Goal: Transaction & Acquisition: Purchase product/service

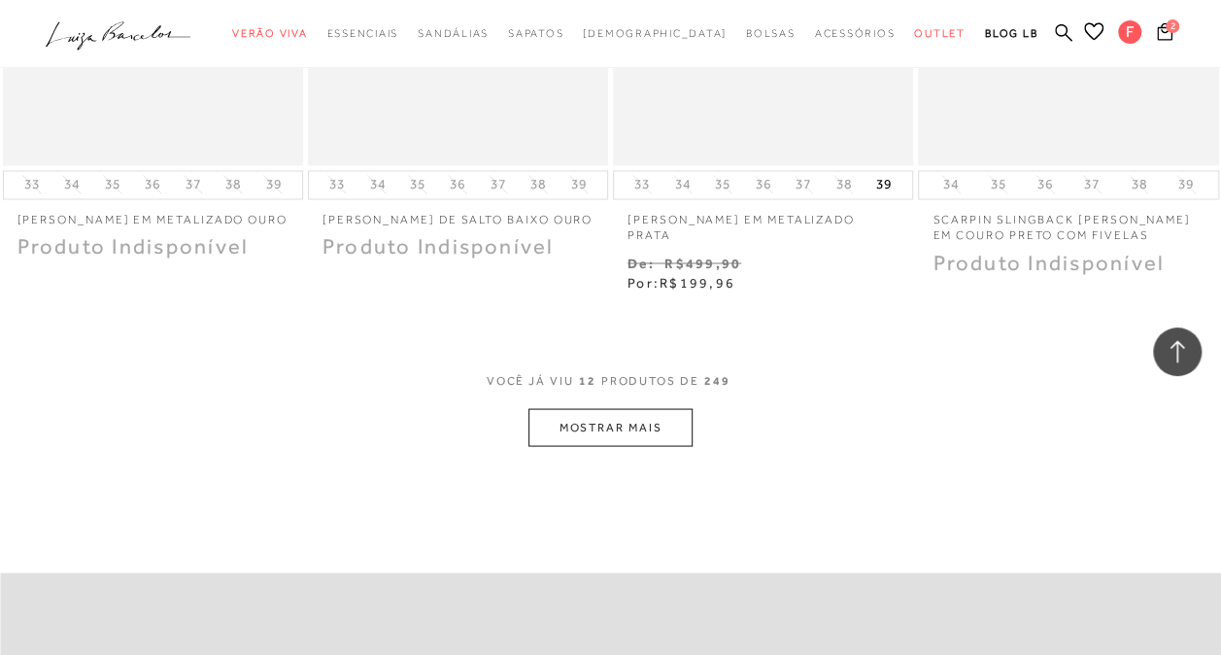
scroll to position [1588, 0]
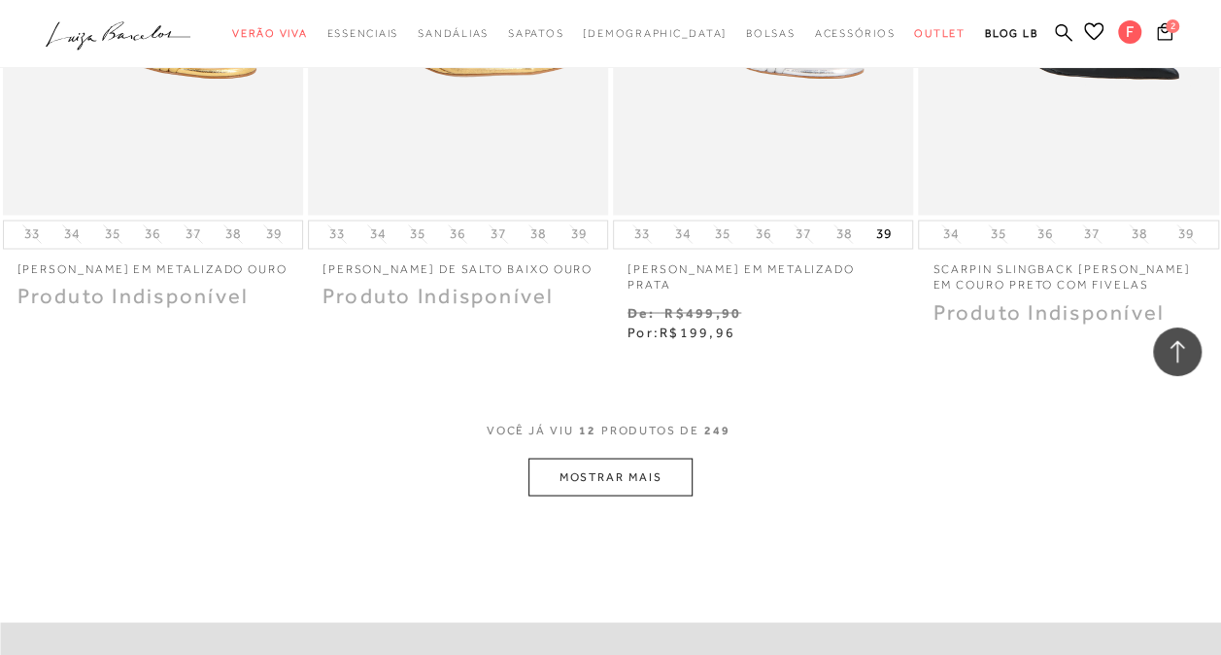
click at [610, 467] on button "MOSTRAR MAIS" at bounding box center [609, 476] width 163 height 38
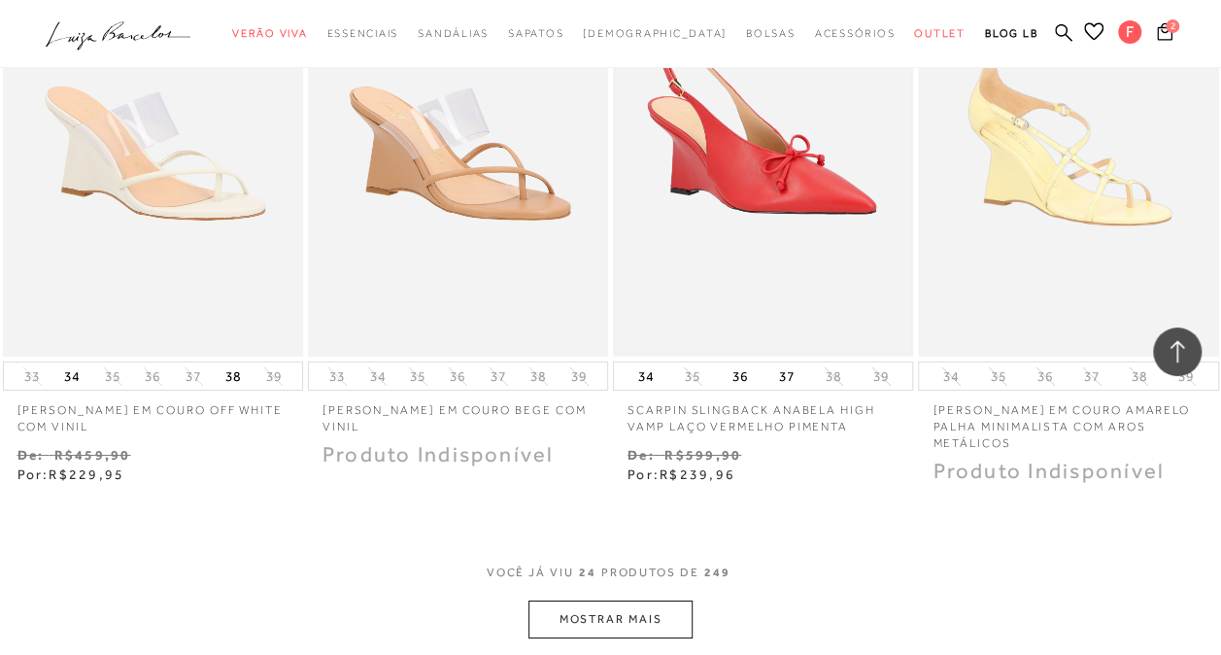
scroll to position [3237, 0]
click at [658, 599] on button "MOSTRAR MAIS" at bounding box center [609, 618] width 163 height 38
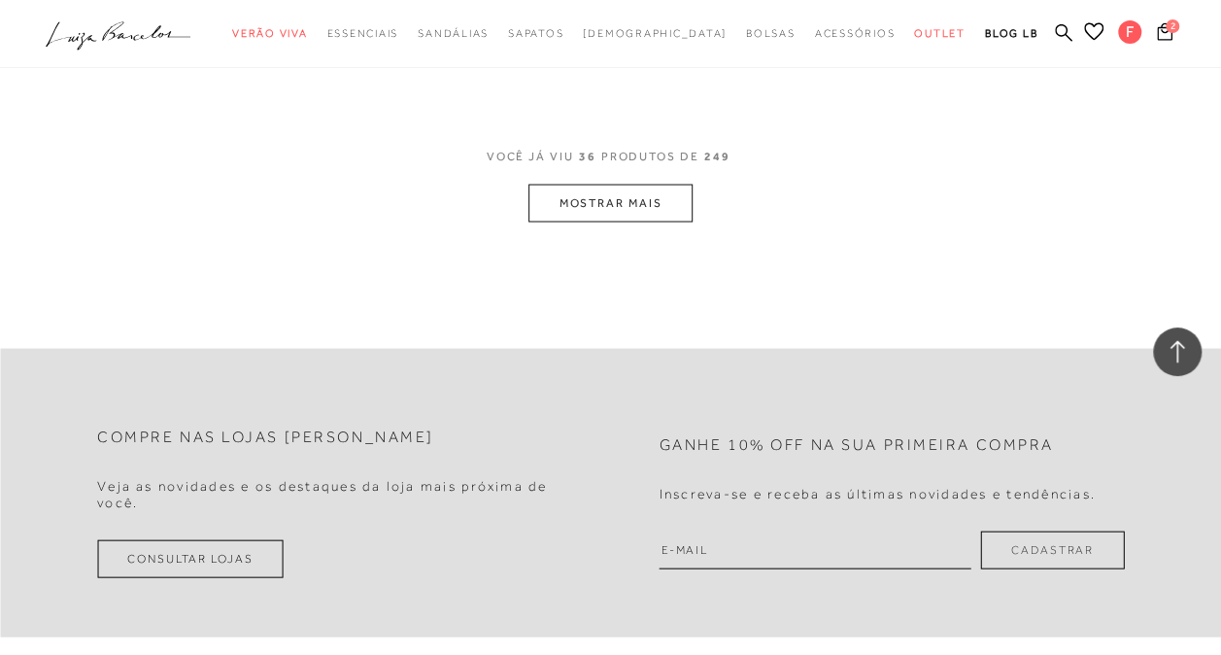
scroll to position [5456, 0]
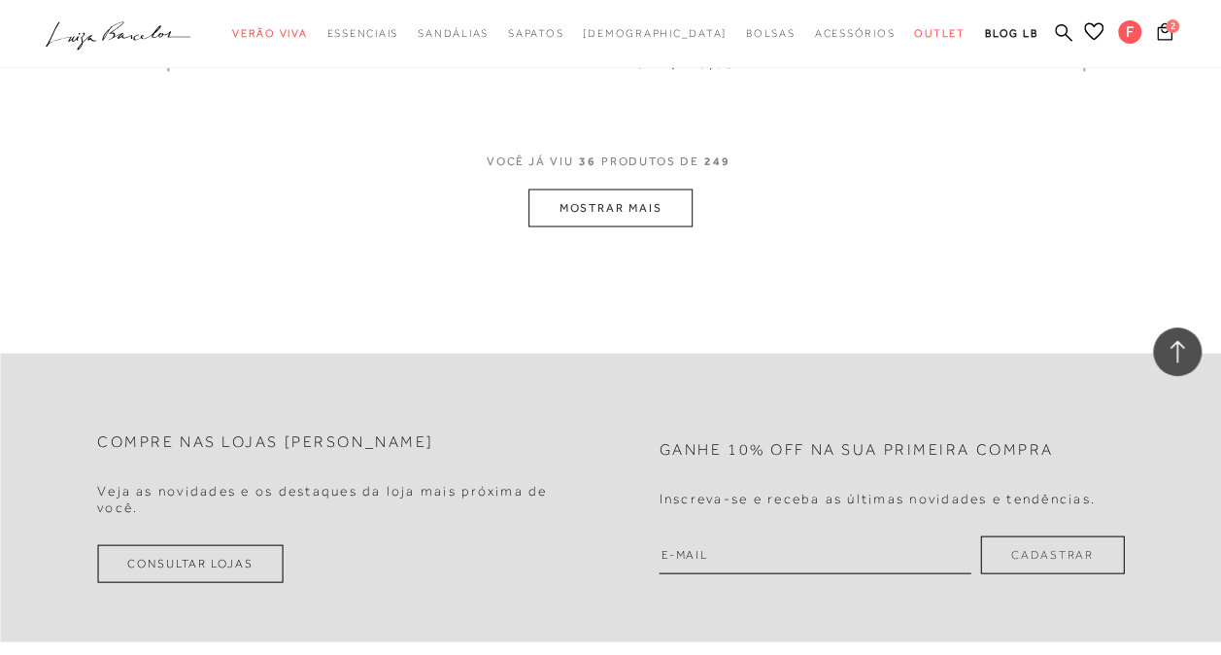
click at [668, 190] on button "MOSTRAR MAIS" at bounding box center [609, 207] width 163 height 38
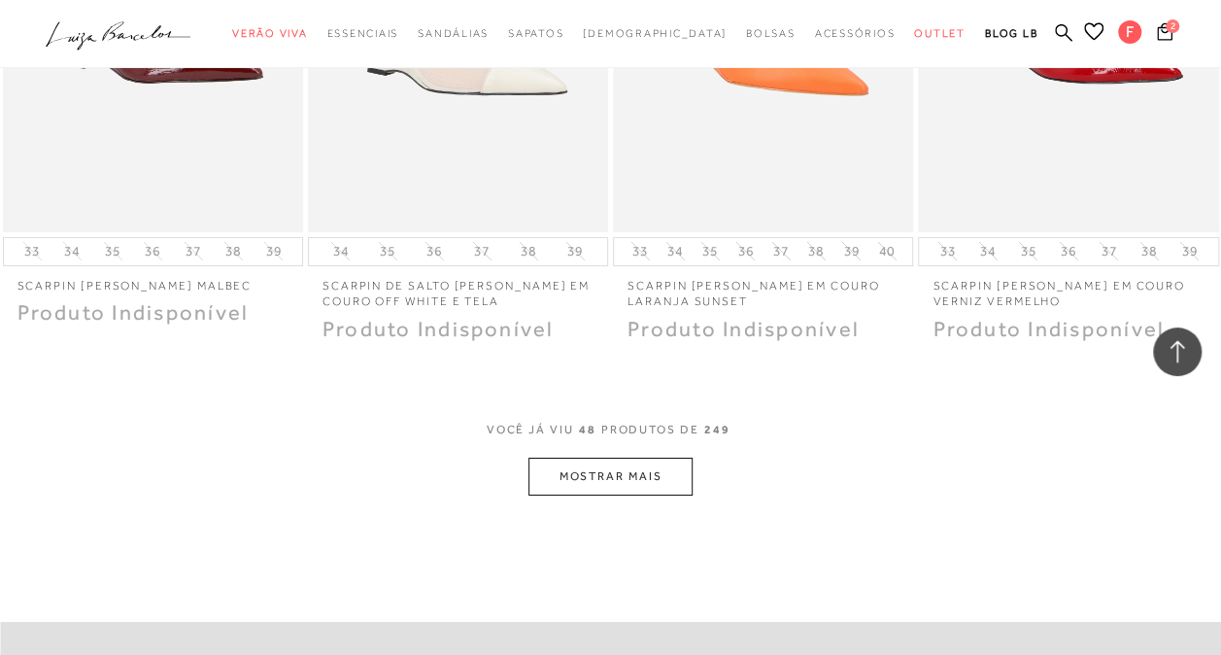
scroll to position [6966, 0]
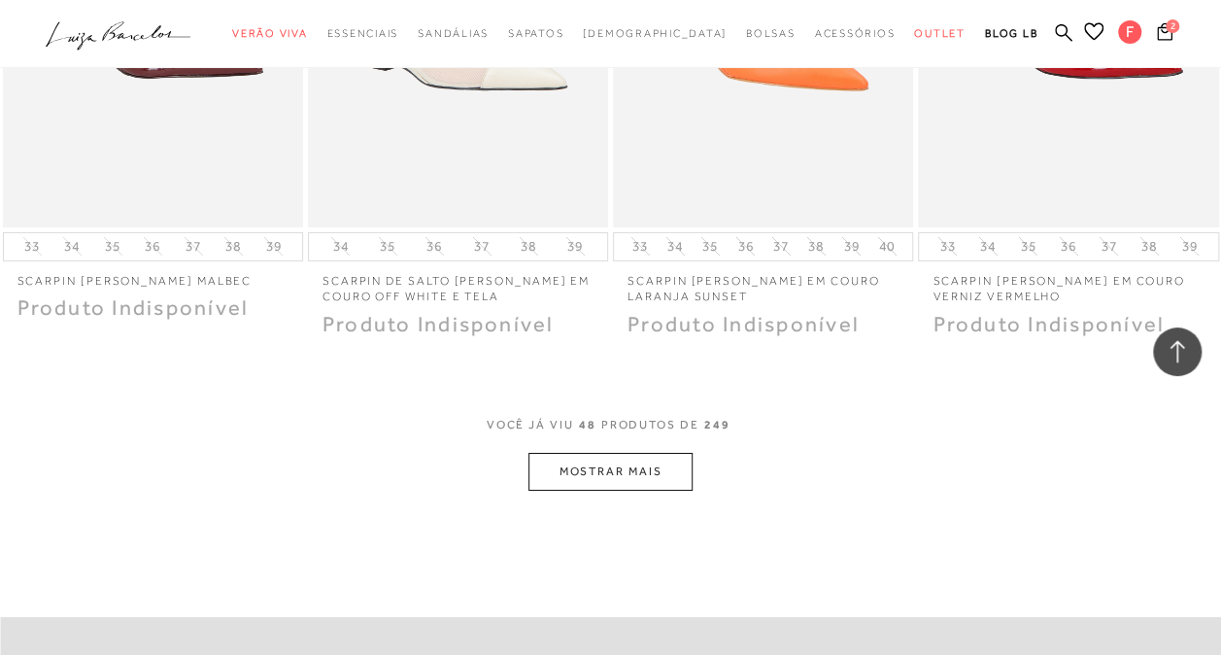
click at [618, 455] on button "MOSTRAR MAIS" at bounding box center [609, 472] width 163 height 38
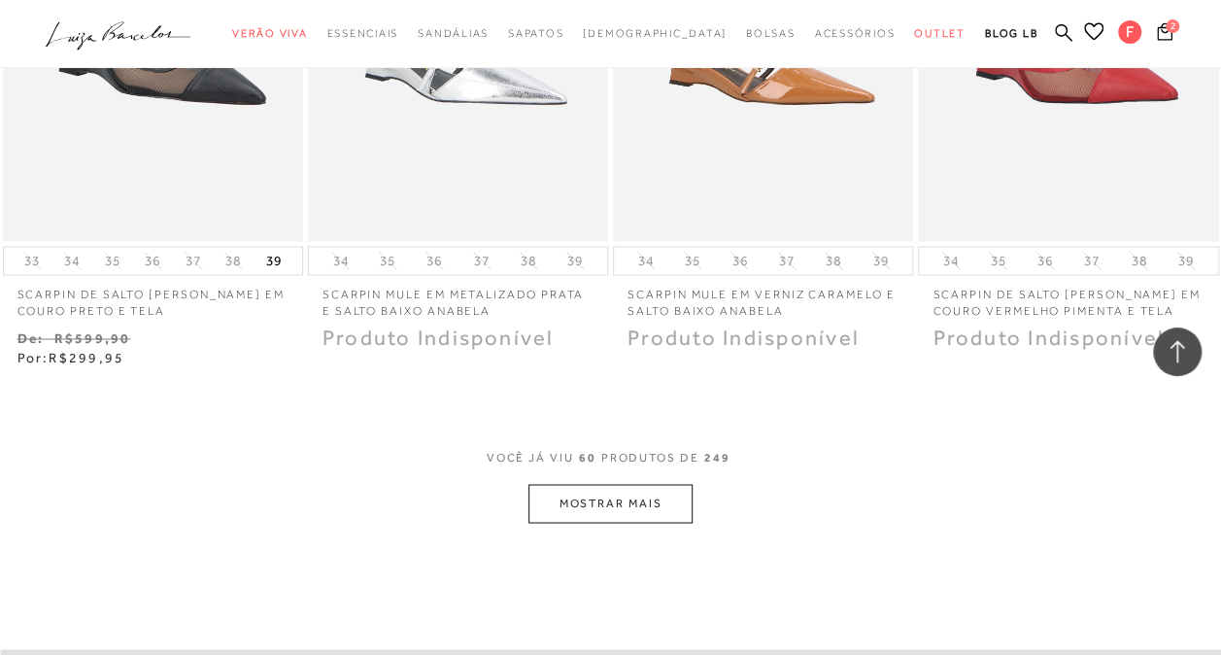
scroll to position [8711, 0]
click at [658, 483] on button "MOSTRAR MAIS" at bounding box center [609, 502] width 163 height 38
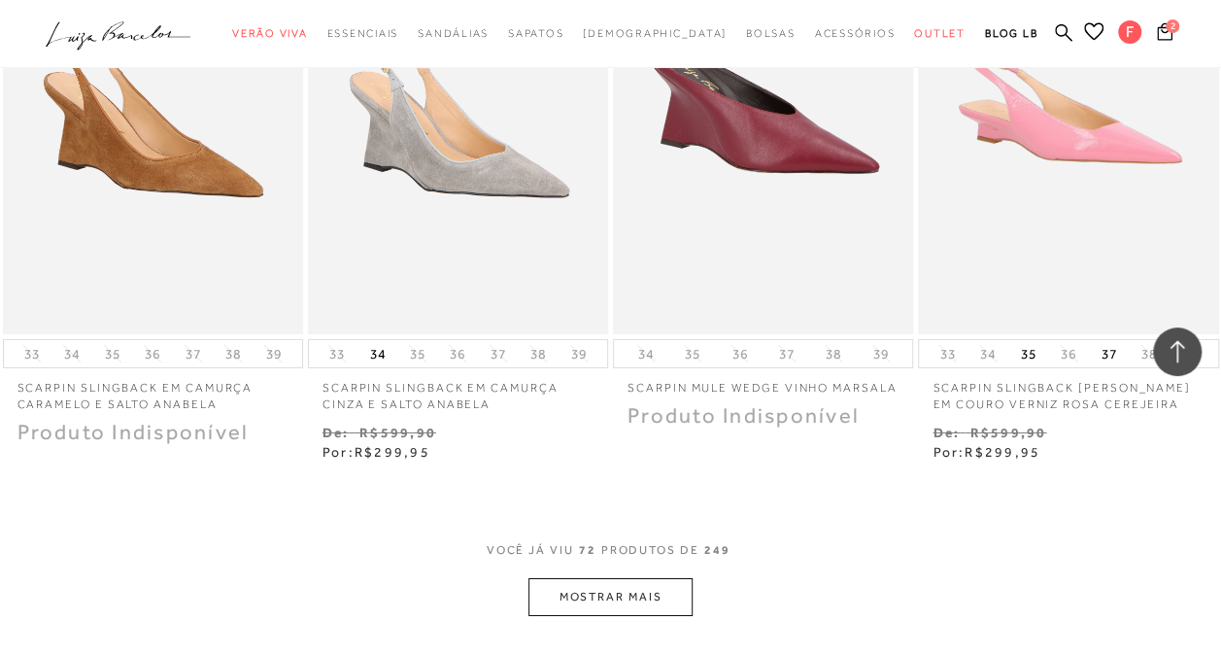
scroll to position [10410, 0]
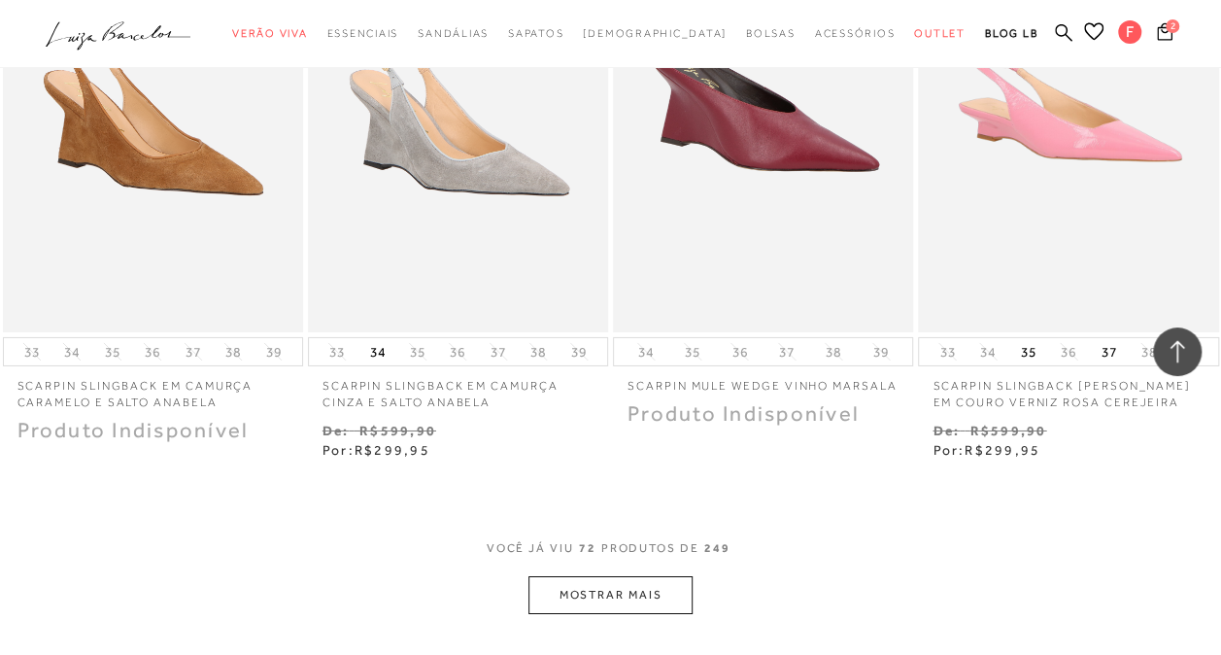
click at [621, 580] on button "MOSTRAR MAIS" at bounding box center [609, 595] width 163 height 38
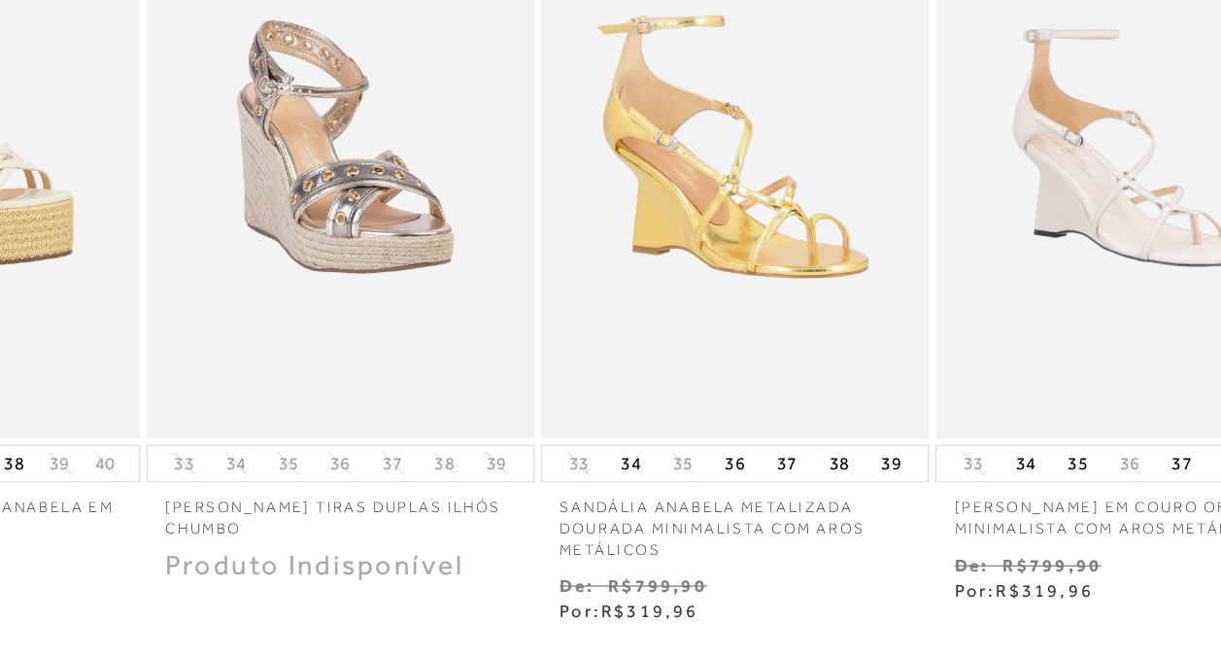
scroll to position [12078, 0]
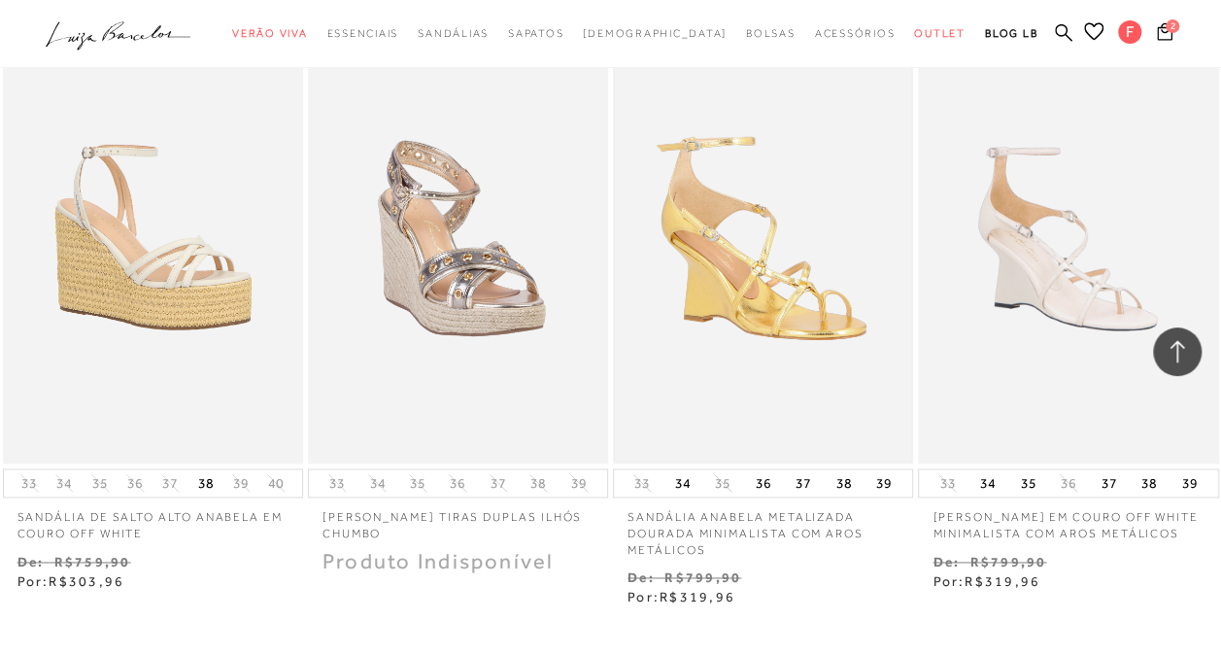
click at [806, 253] on img at bounding box center [763, 238] width 296 height 445
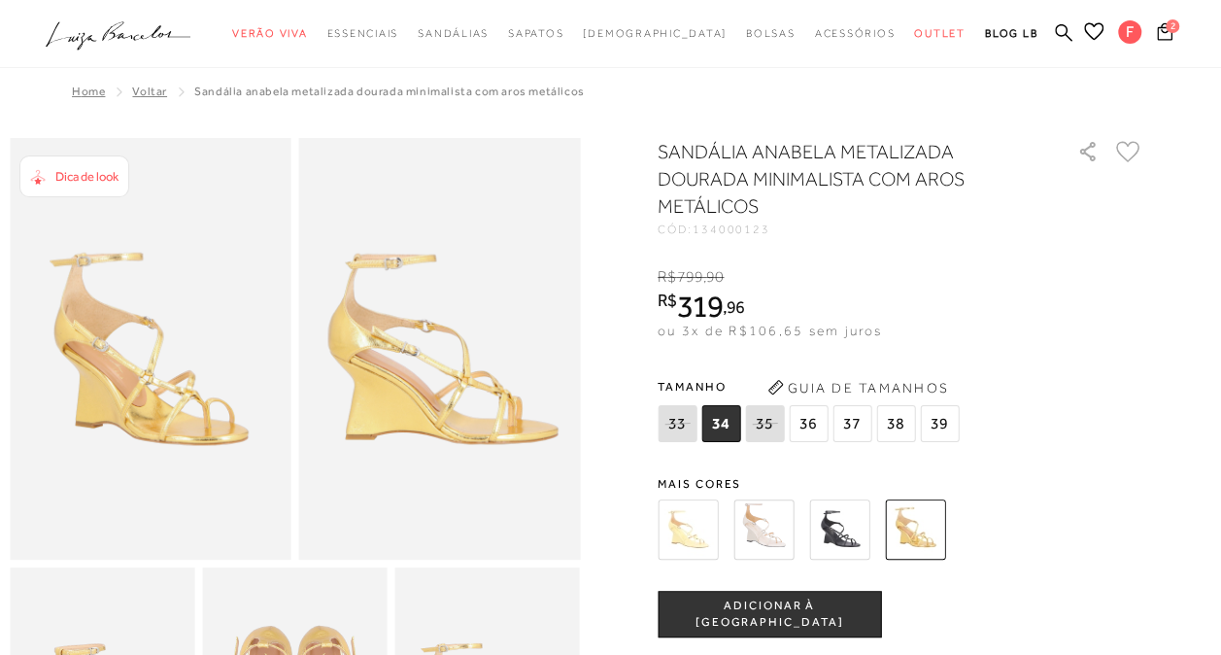
click at [89, 177] on span "Dica de look" at bounding box center [86, 176] width 63 height 15
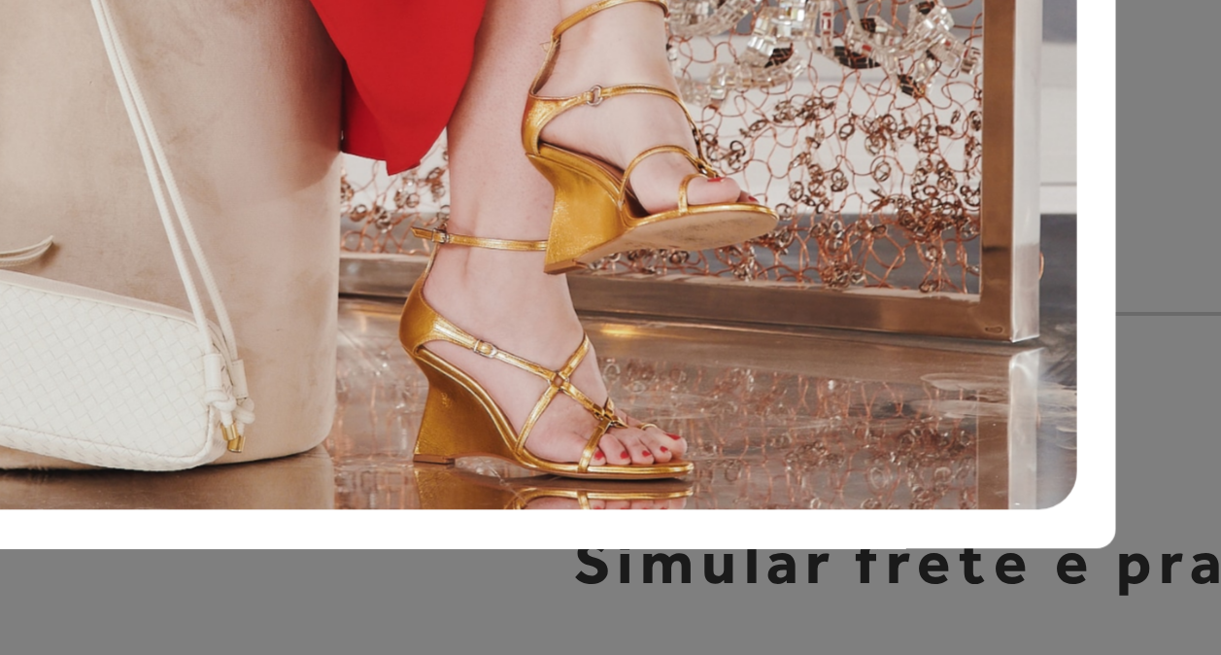
scroll to position [292, 0]
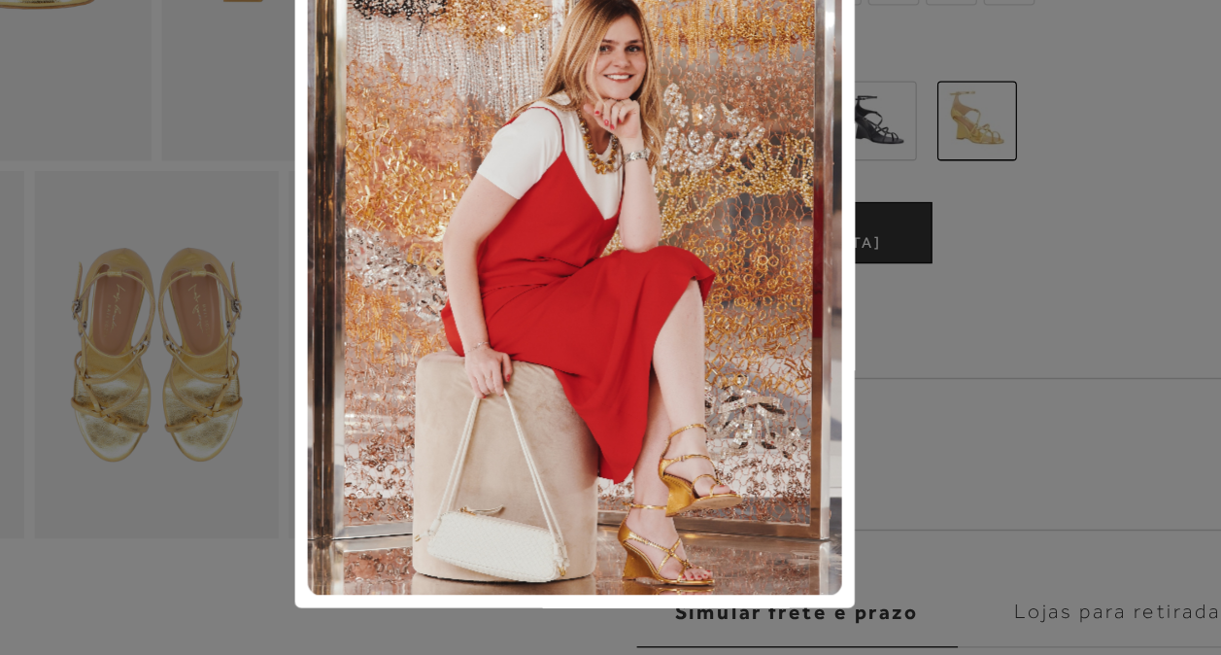
click at [1097, 426] on div "Dica de look" at bounding box center [610, 327] width 1221 height 655
click at [1018, 402] on div "Dica de look" at bounding box center [610, 327] width 1221 height 655
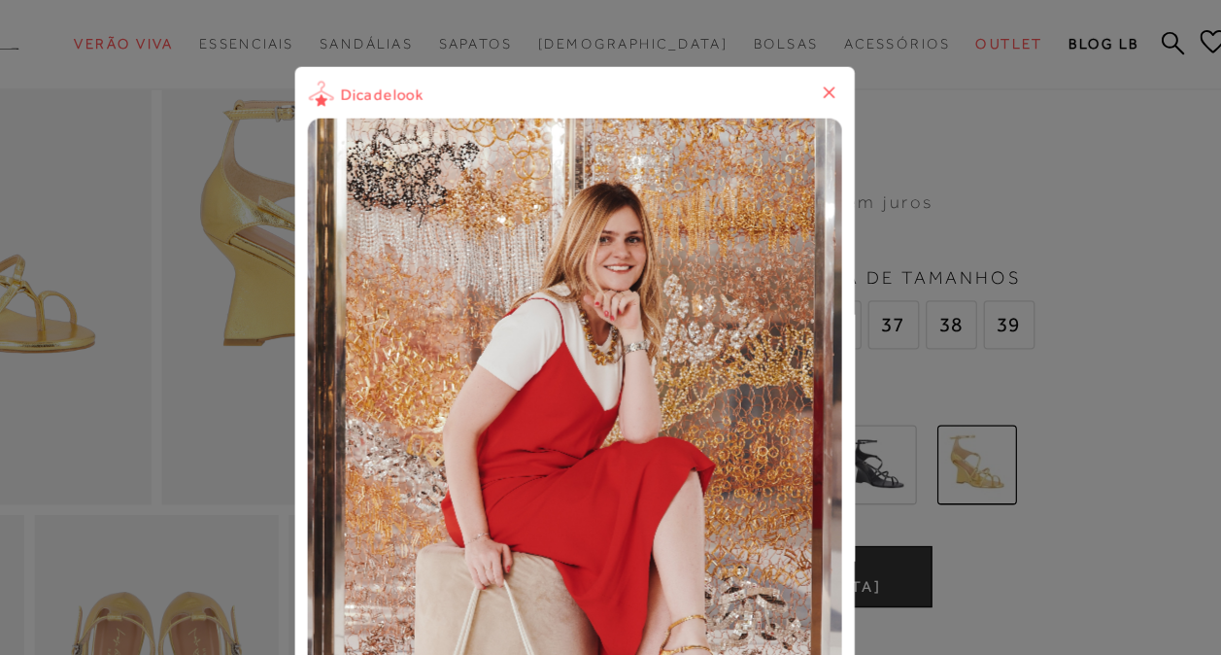
scroll to position [176, 0]
click at [802, 60] on icon at bounding box center [802, 69] width 19 height 19
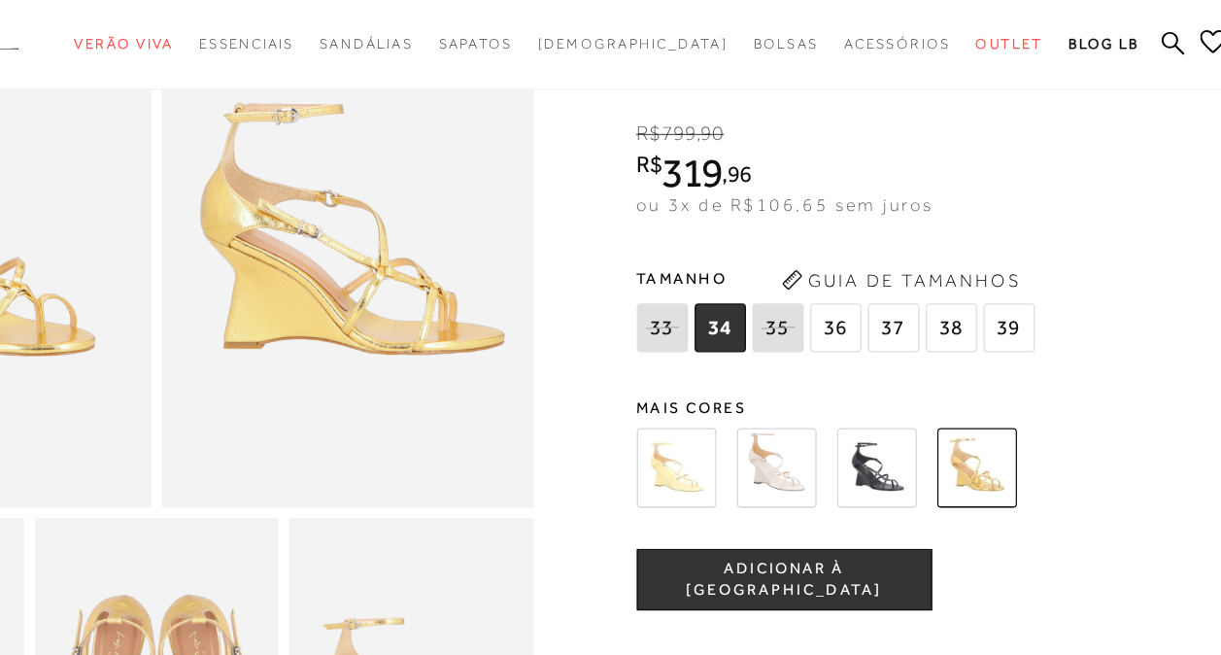
click at [817, 246] on span "36" at bounding box center [808, 247] width 39 height 37
click at [761, 445] on span "ADICIONAR À [GEOGRAPHIC_DATA]" at bounding box center [768, 439] width 221 height 34
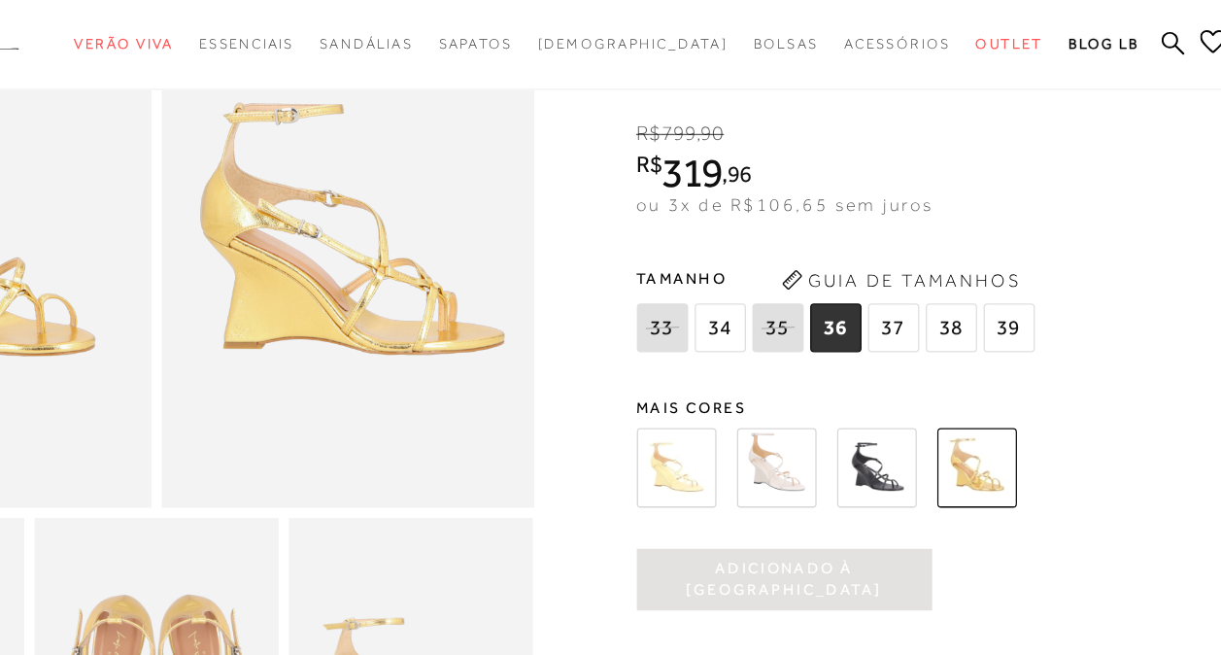
scroll to position [0, 0]
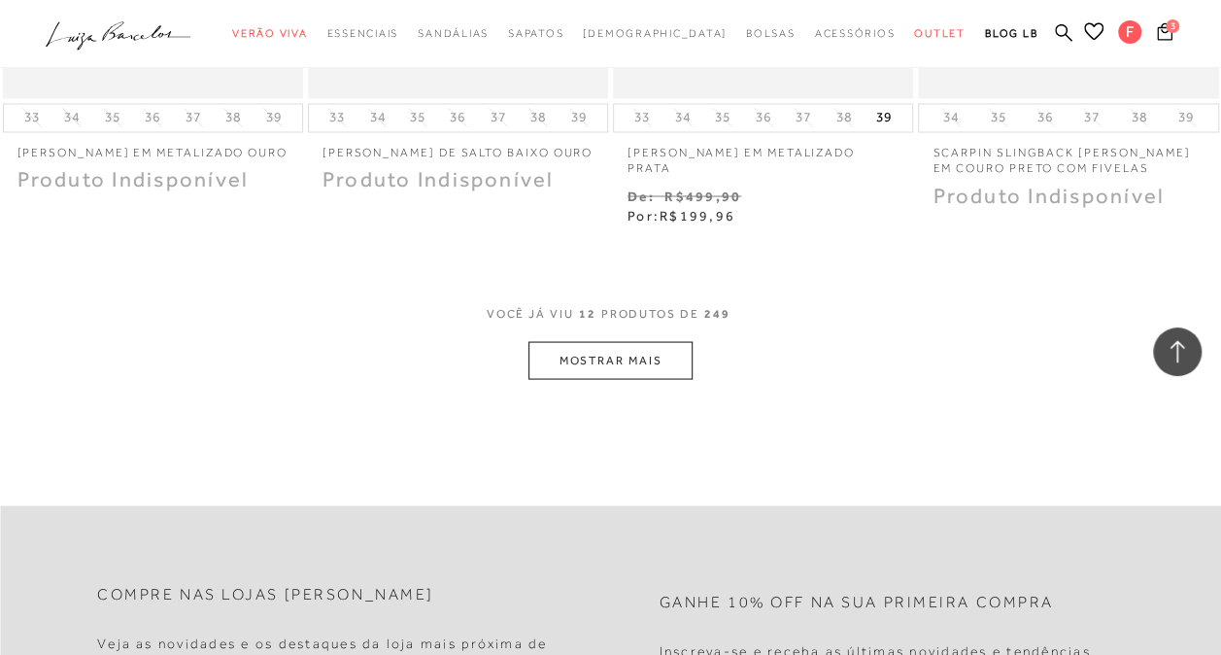
scroll to position [1703, 0]
click at [607, 357] on button "MOSTRAR MAIS" at bounding box center [609, 361] width 163 height 38
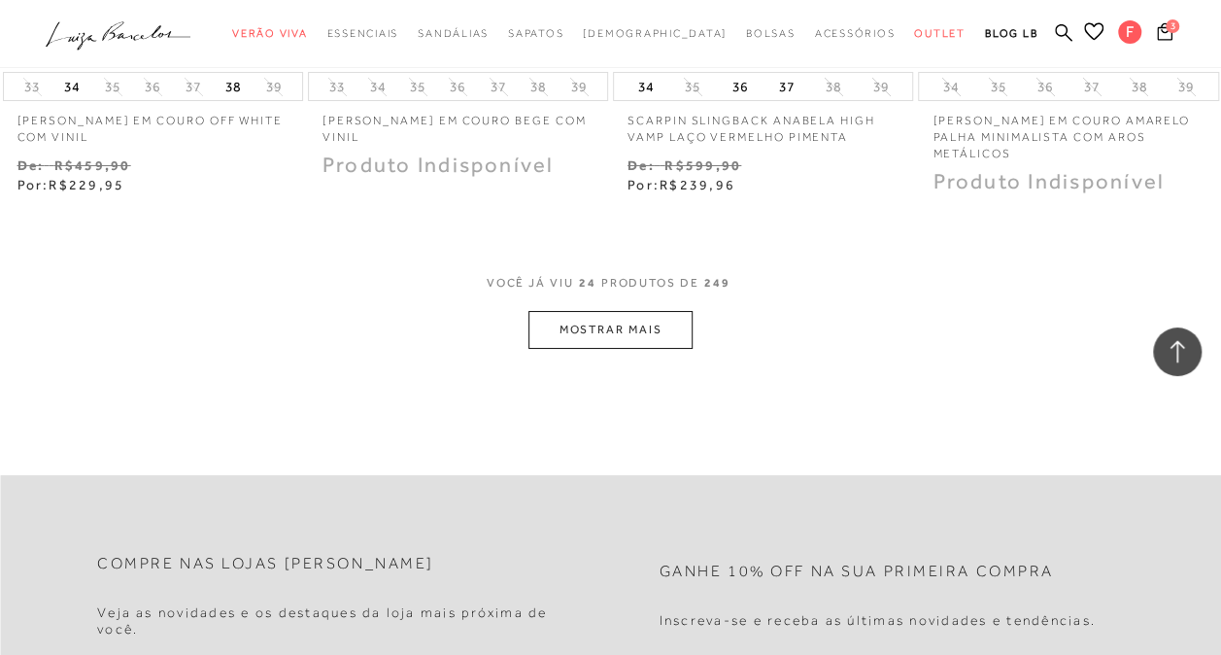
scroll to position [3526, 0]
click at [686, 310] on button "MOSTRAR MAIS" at bounding box center [609, 329] width 163 height 38
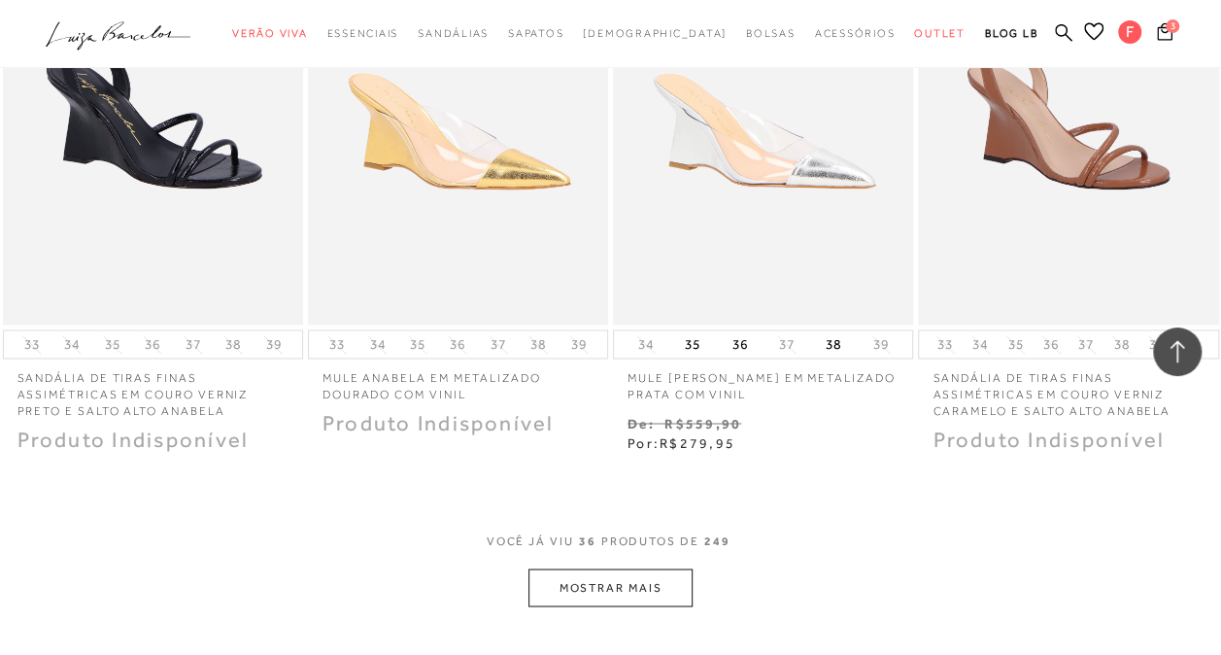
scroll to position [5079, 0]
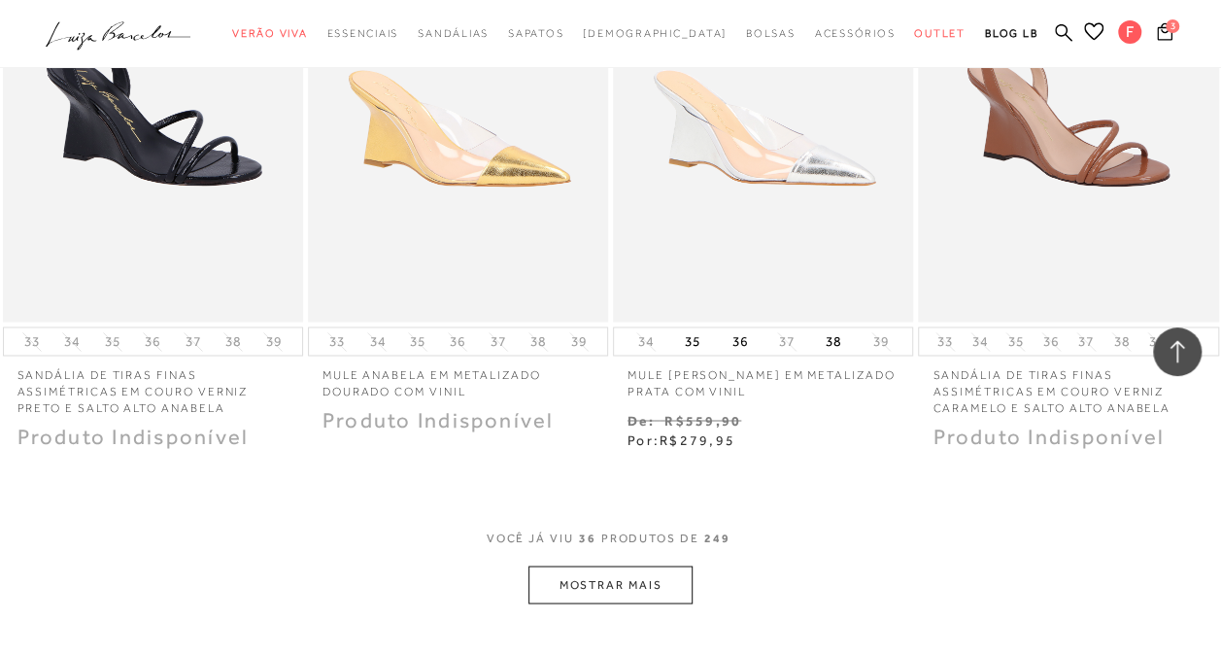
click at [659, 567] on button "MOSTRAR MAIS" at bounding box center [609, 584] width 163 height 38
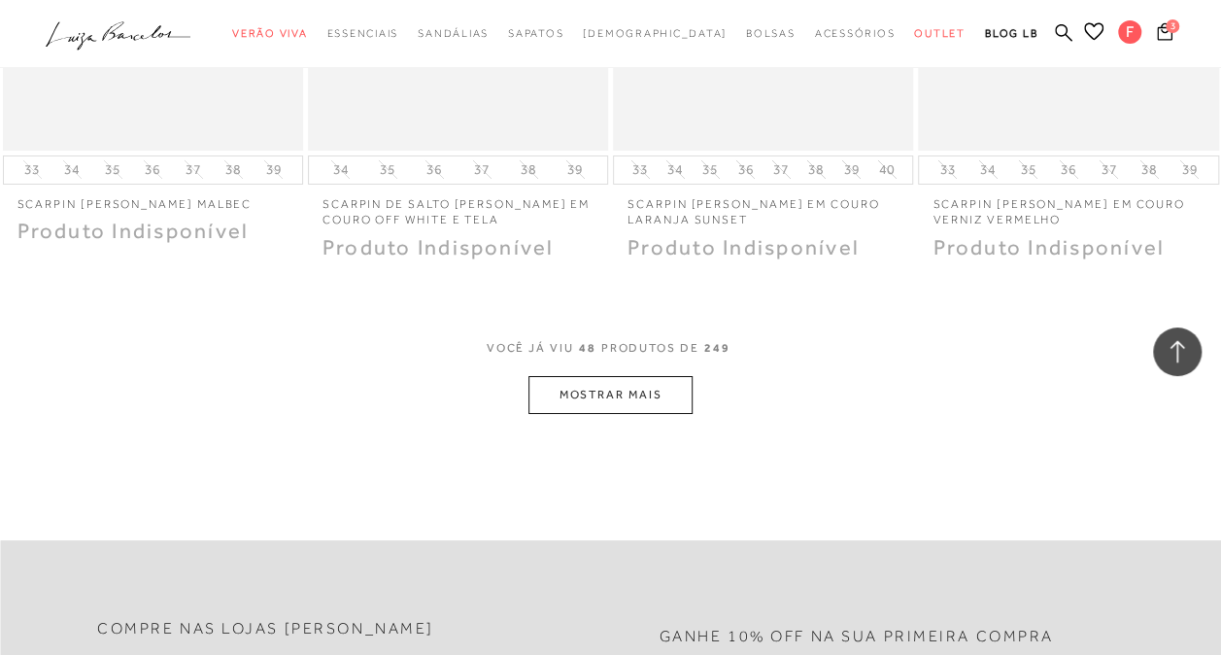
scroll to position [7044, 0]
click at [669, 375] on button "MOSTRAR MAIS" at bounding box center [609, 394] width 163 height 38
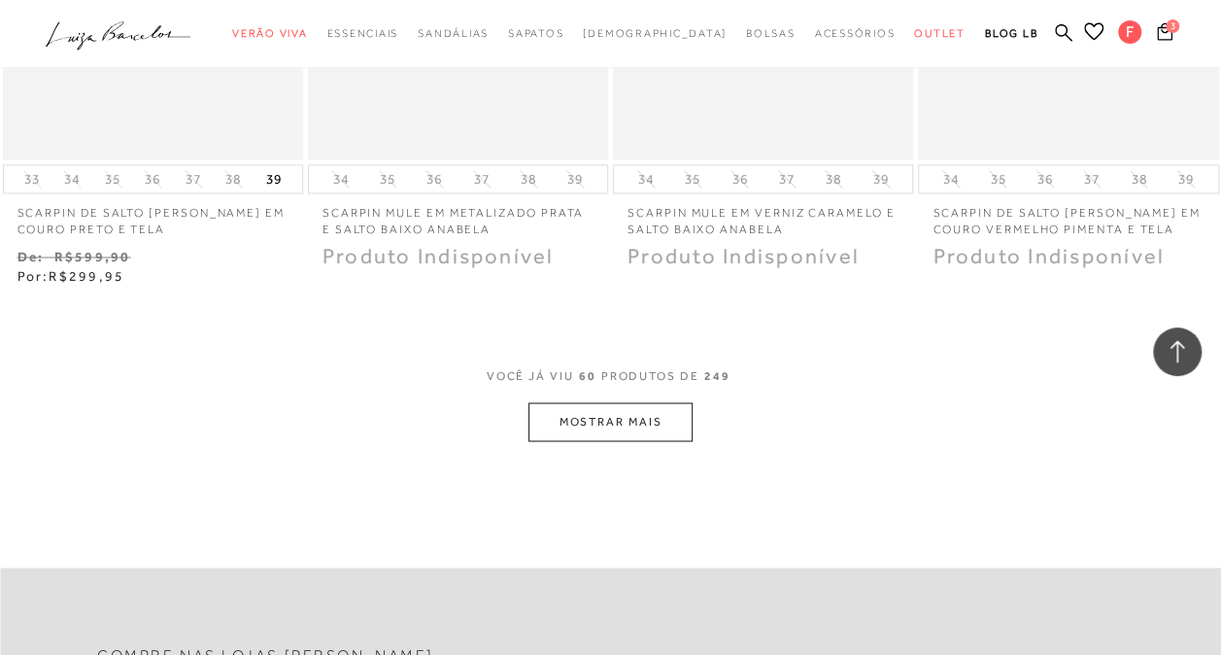
scroll to position [8792, 0]
click at [590, 406] on button "MOSTRAR MAIS" at bounding box center [609, 420] width 163 height 38
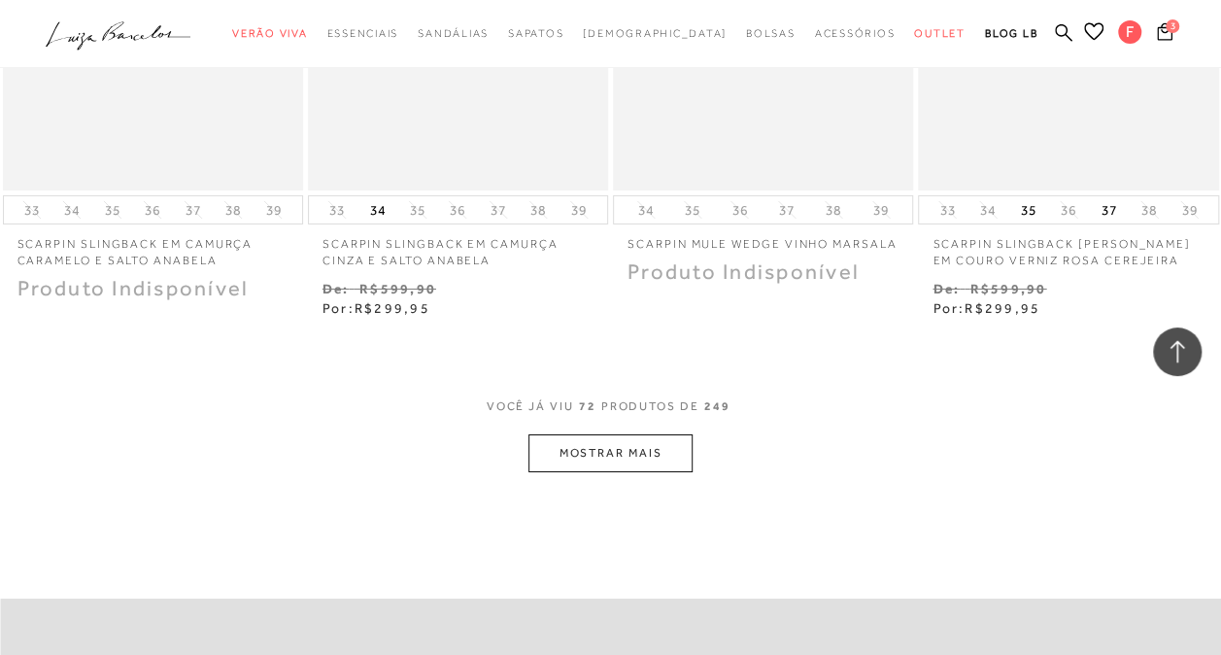
scroll to position [10567, 0]
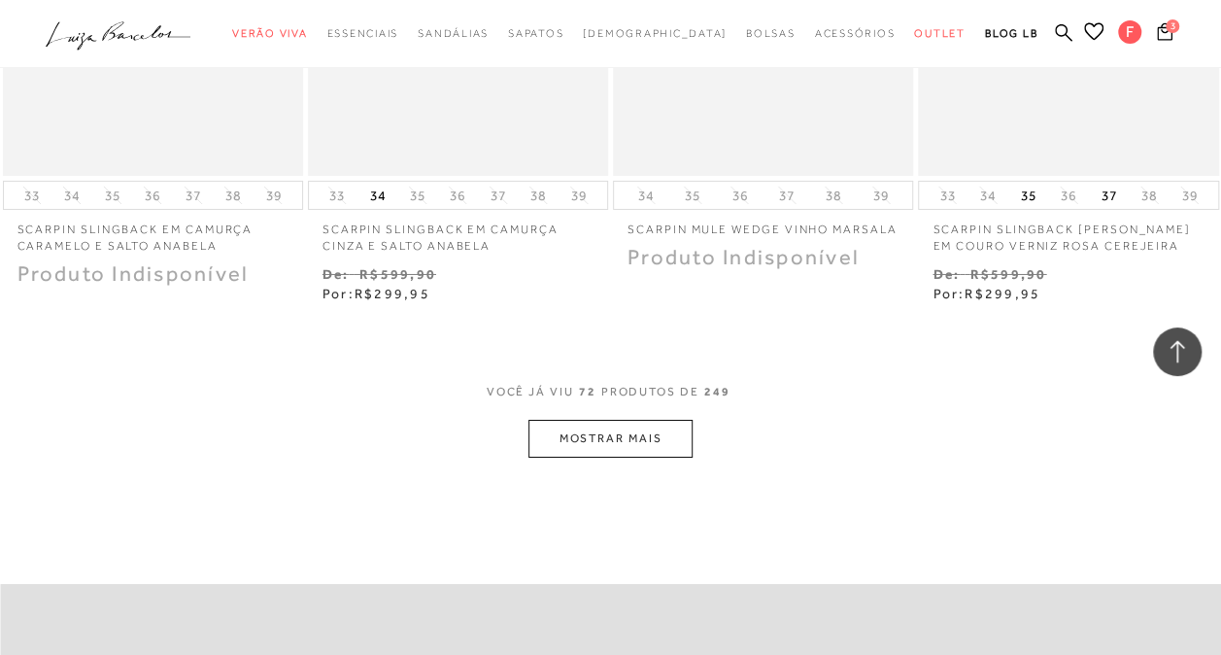
click at [627, 436] on button "MOSTRAR MAIS" at bounding box center [609, 439] width 163 height 38
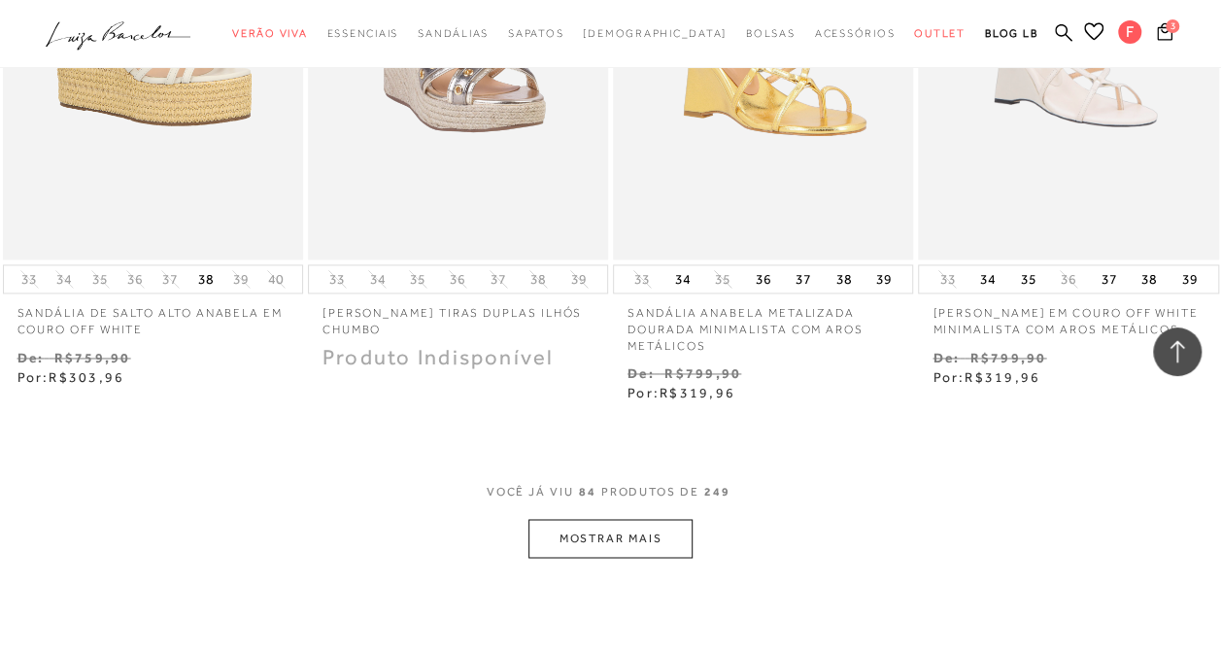
scroll to position [12509, 0]
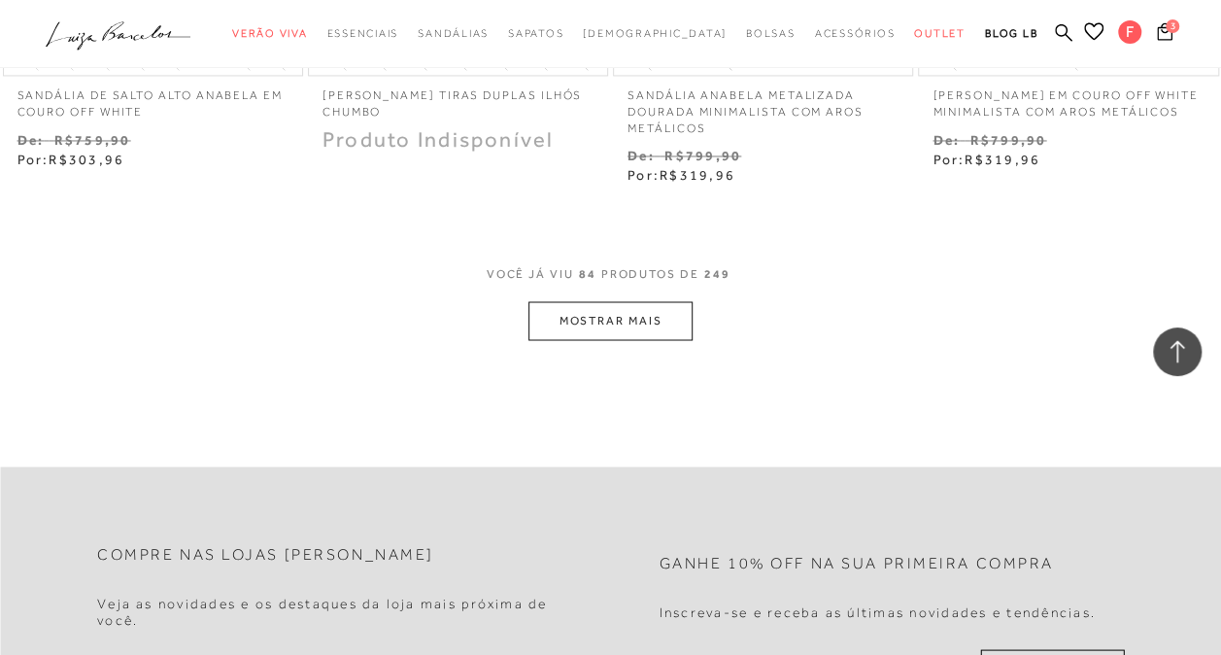
click at [605, 306] on button "MOSTRAR MAIS" at bounding box center [609, 320] width 163 height 38
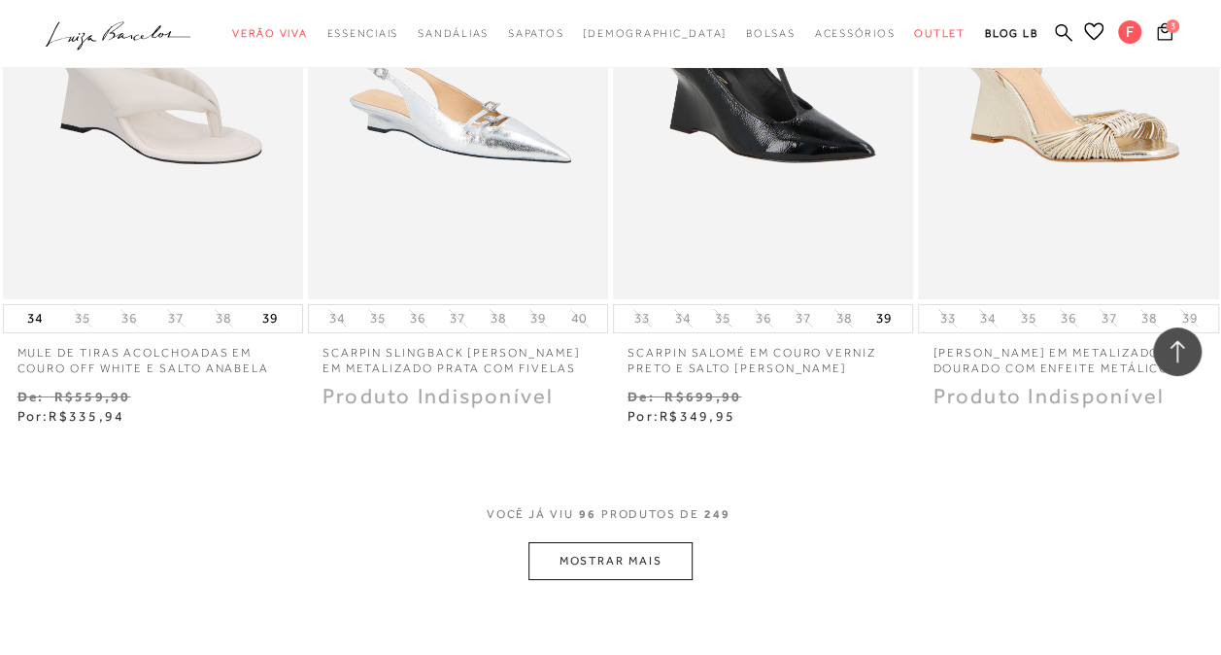
scroll to position [14136, 0]
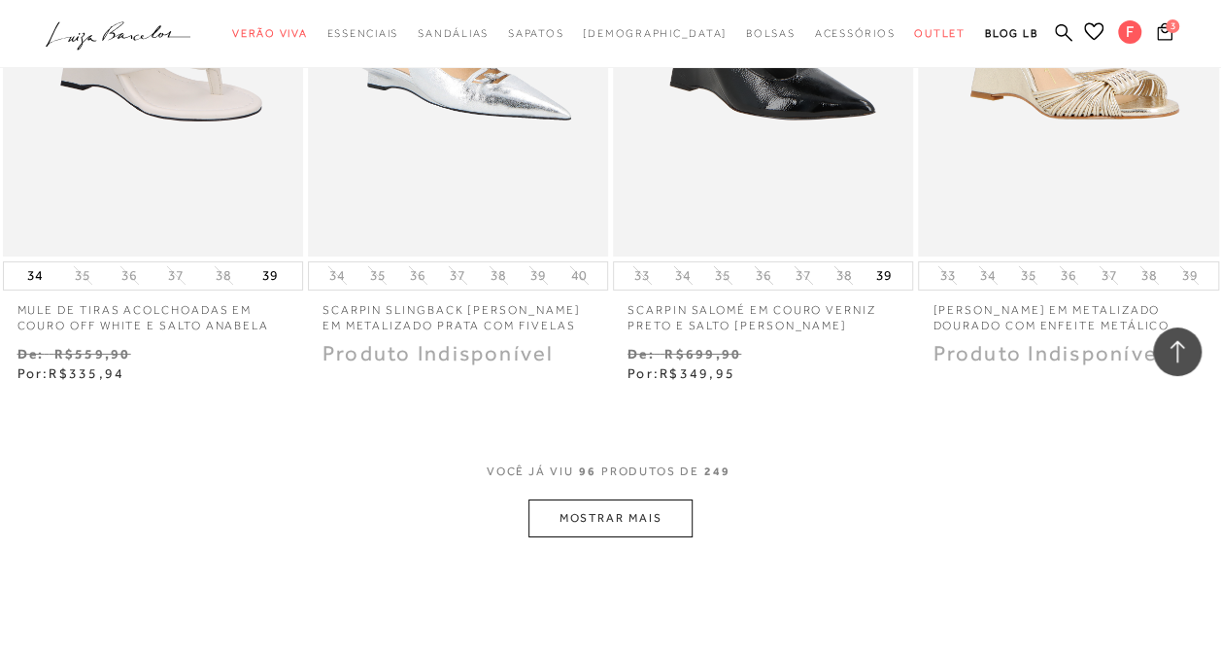
click at [670, 499] on button "MOSTRAR MAIS" at bounding box center [609, 518] width 163 height 38
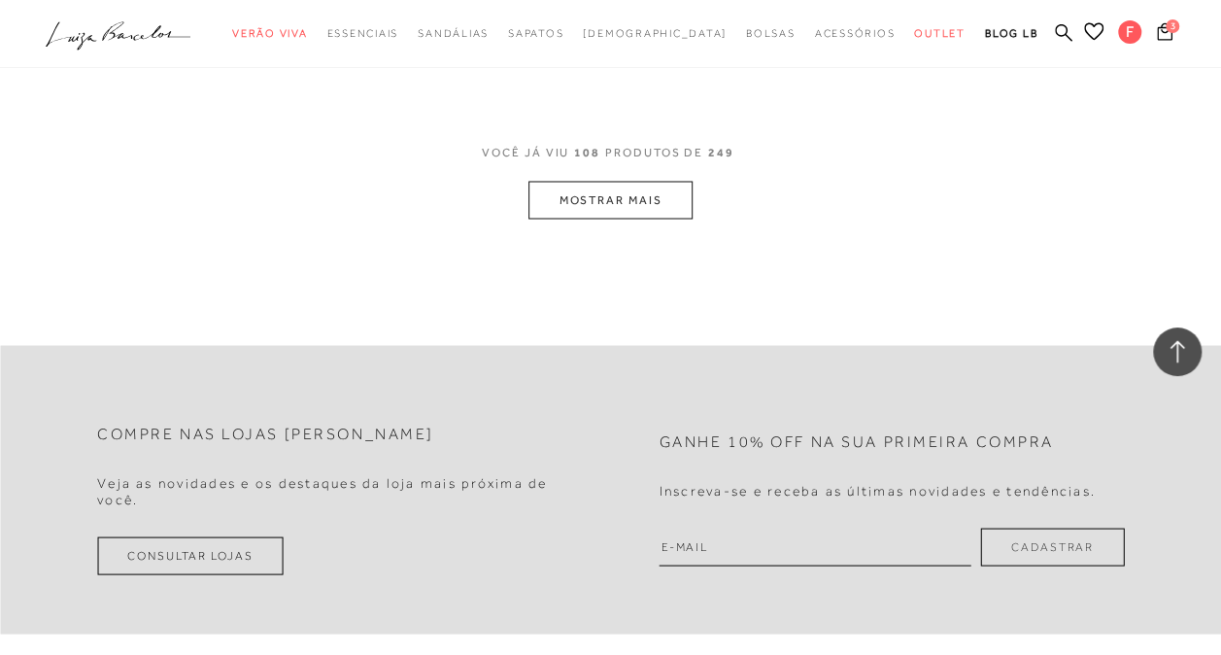
scroll to position [16316, 0]
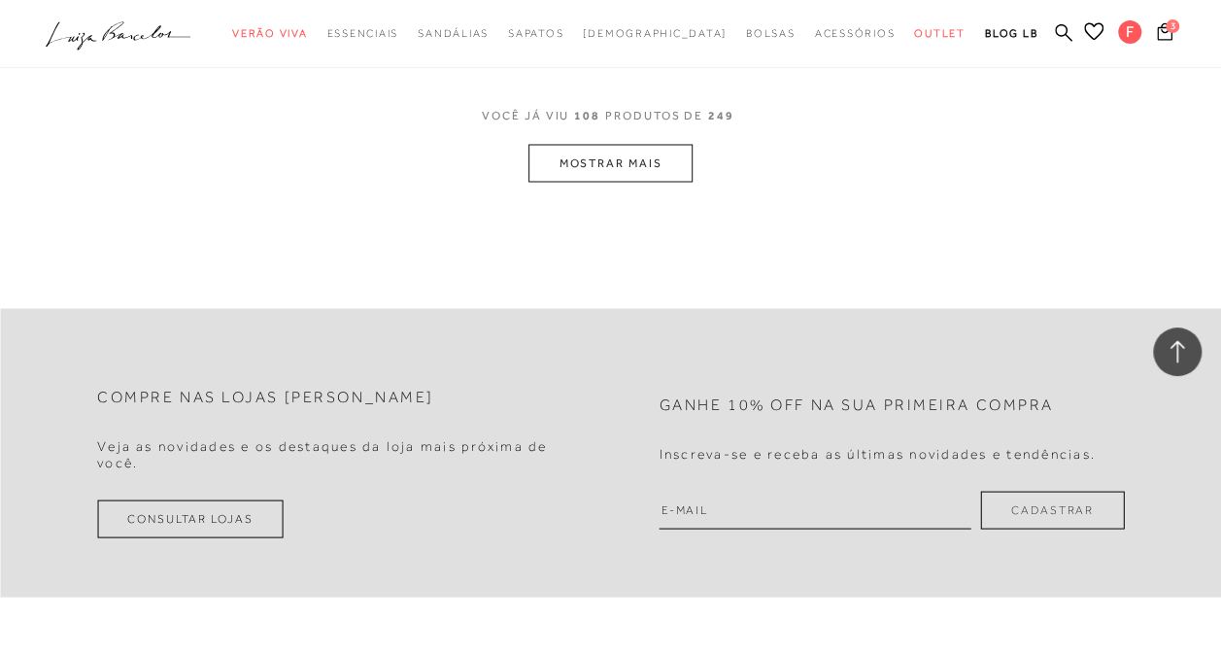
click at [631, 144] on button "MOSTRAR MAIS" at bounding box center [609, 163] width 163 height 38
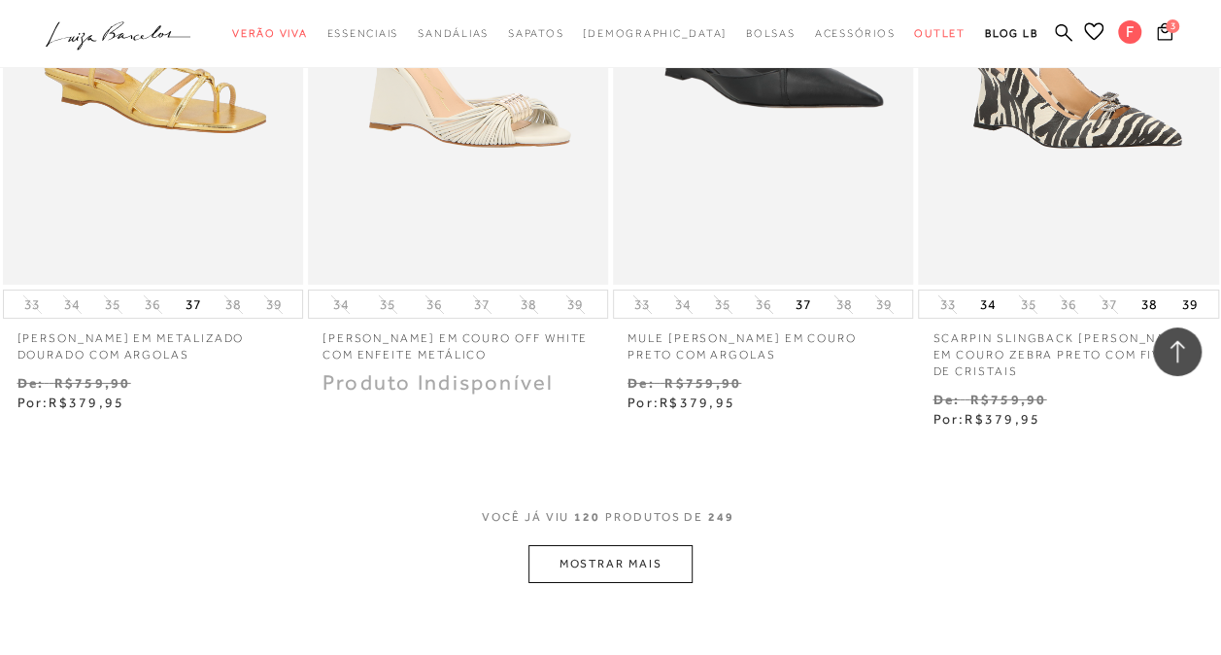
scroll to position [17739, 0]
click at [629, 546] on button "MOSTRAR MAIS" at bounding box center [609, 565] width 163 height 38
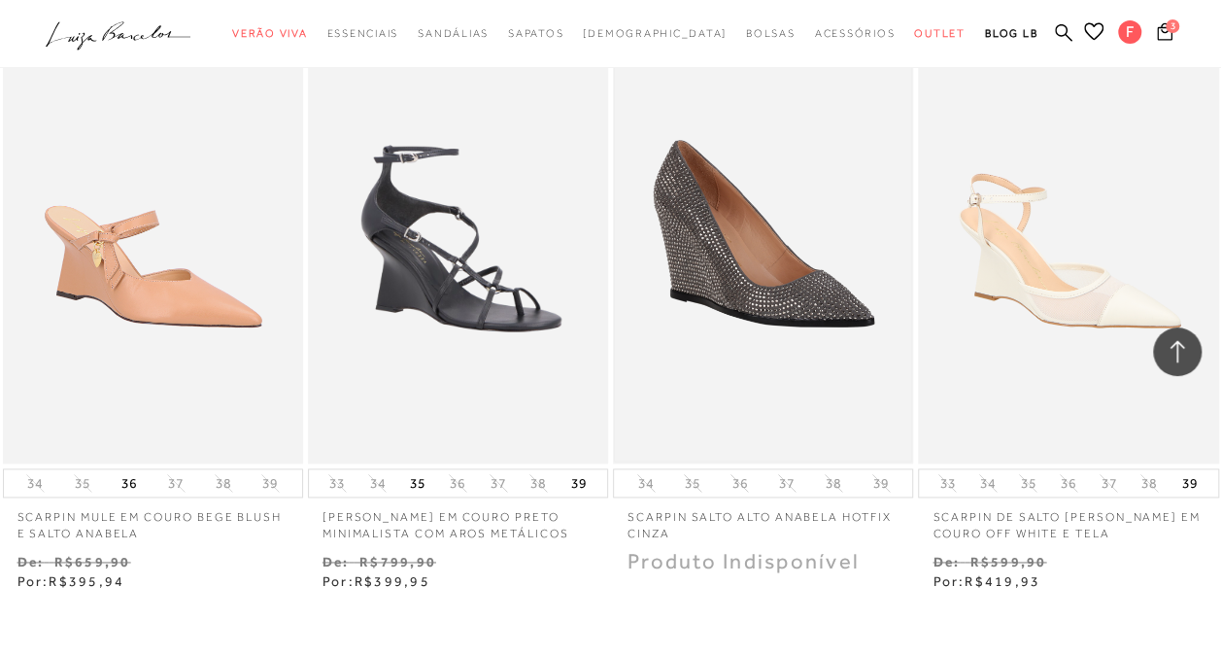
scroll to position [19696, 0]
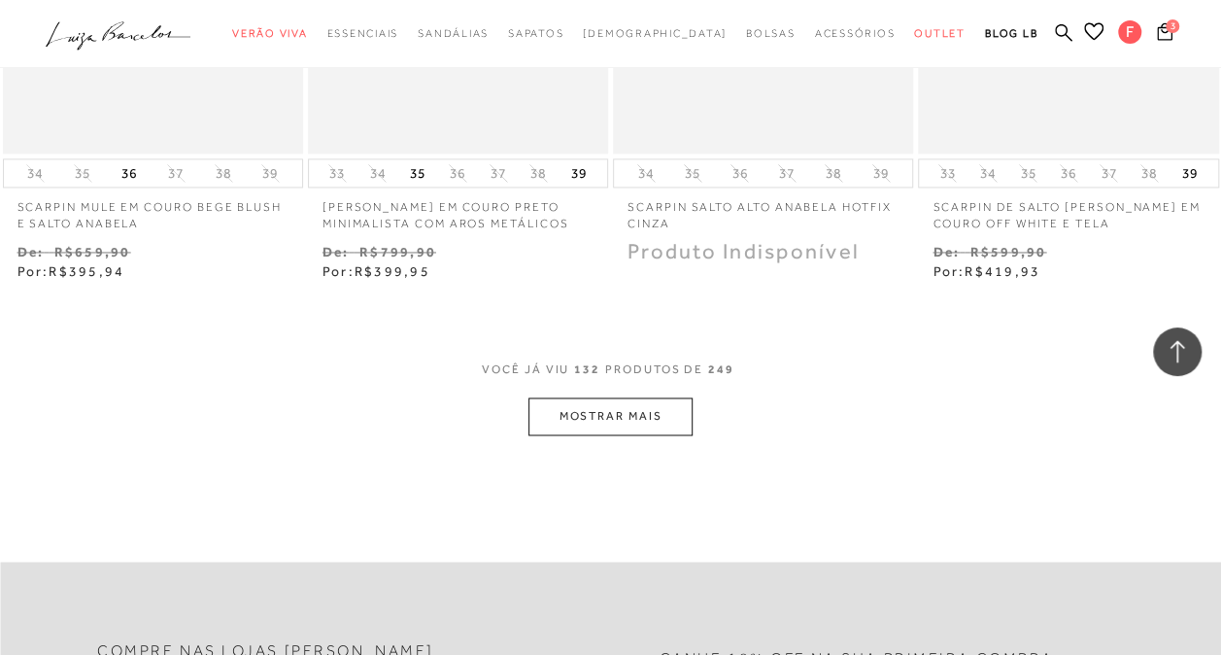
click at [643, 397] on button "MOSTRAR MAIS" at bounding box center [609, 416] width 163 height 38
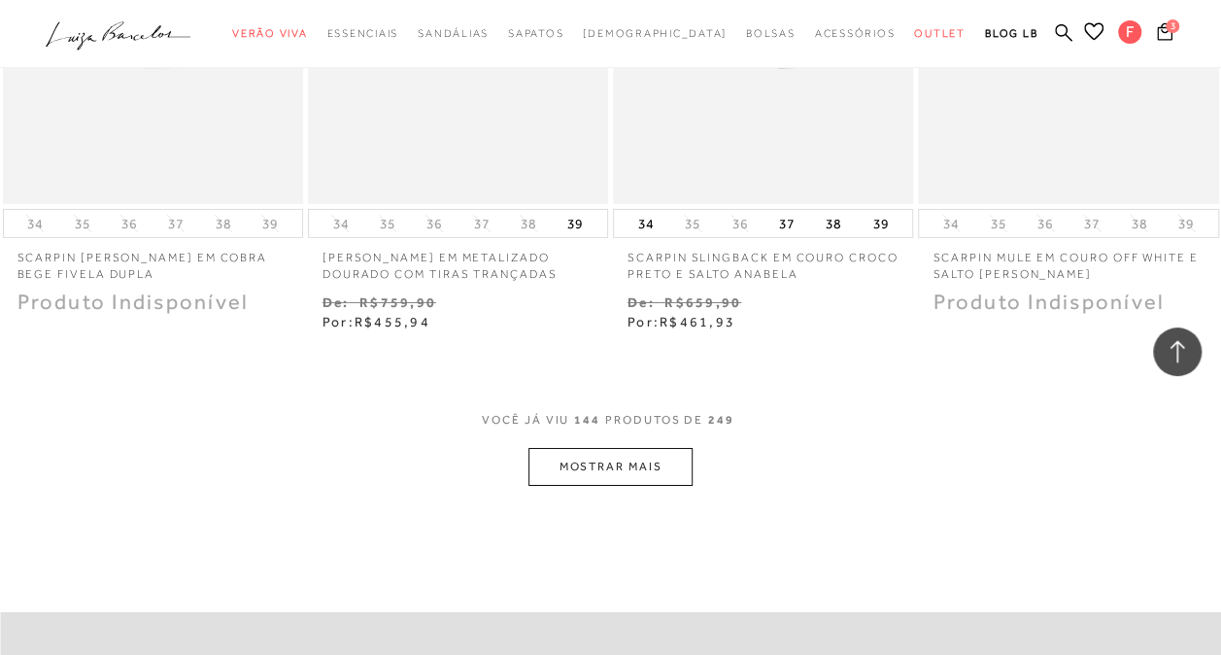
scroll to position [21456, 0]
click at [650, 446] on button "MOSTRAR MAIS" at bounding box center [609, 465] width 163 height 38
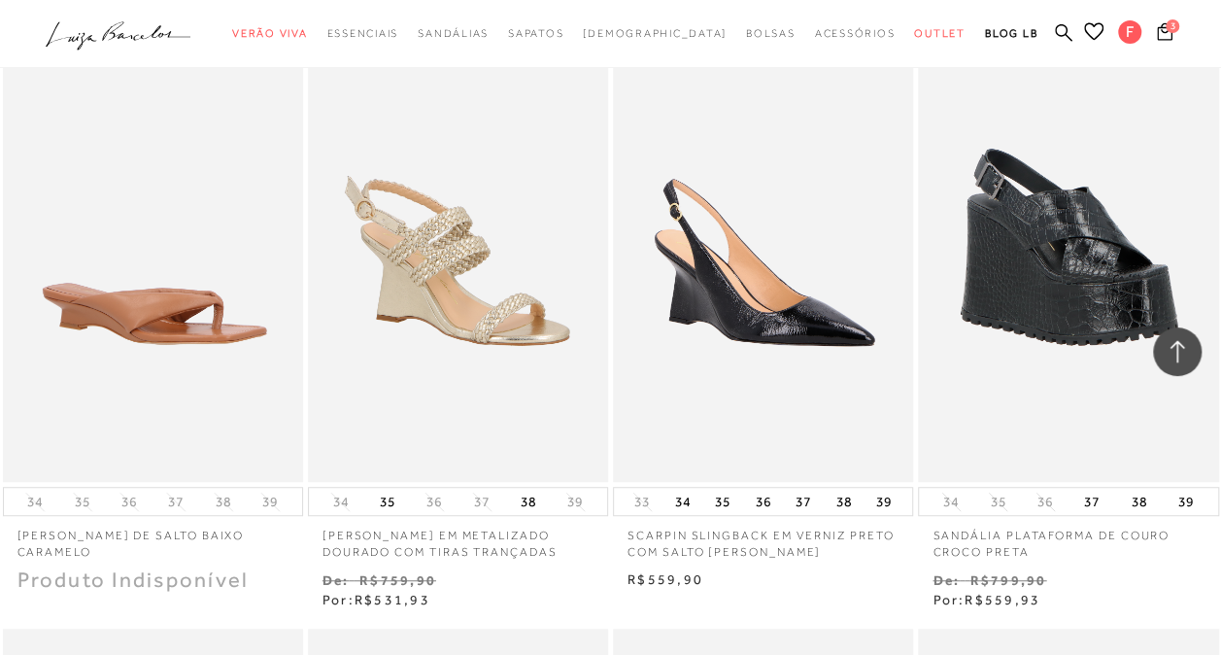
scroll to position [22379, 0]
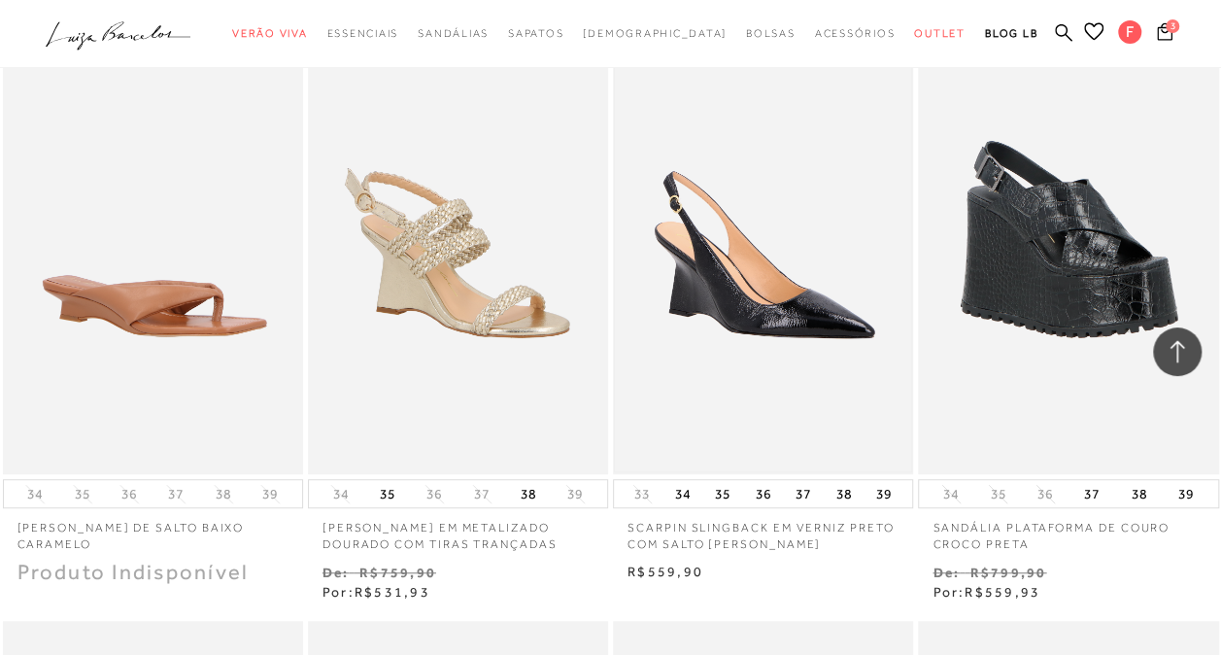
click at [792, 331] on img at bounding box center [763, 248] width 296 height 445
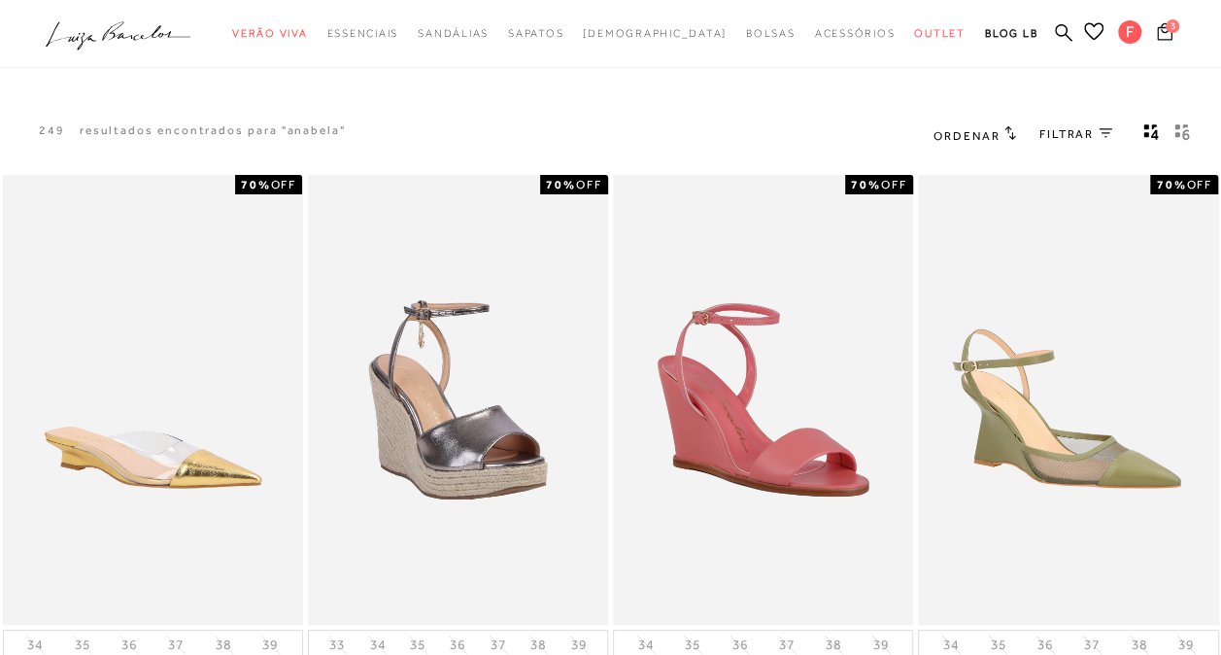
click at [1167, 33] on icon at bounding box center [1165, 31] width 16 height 18
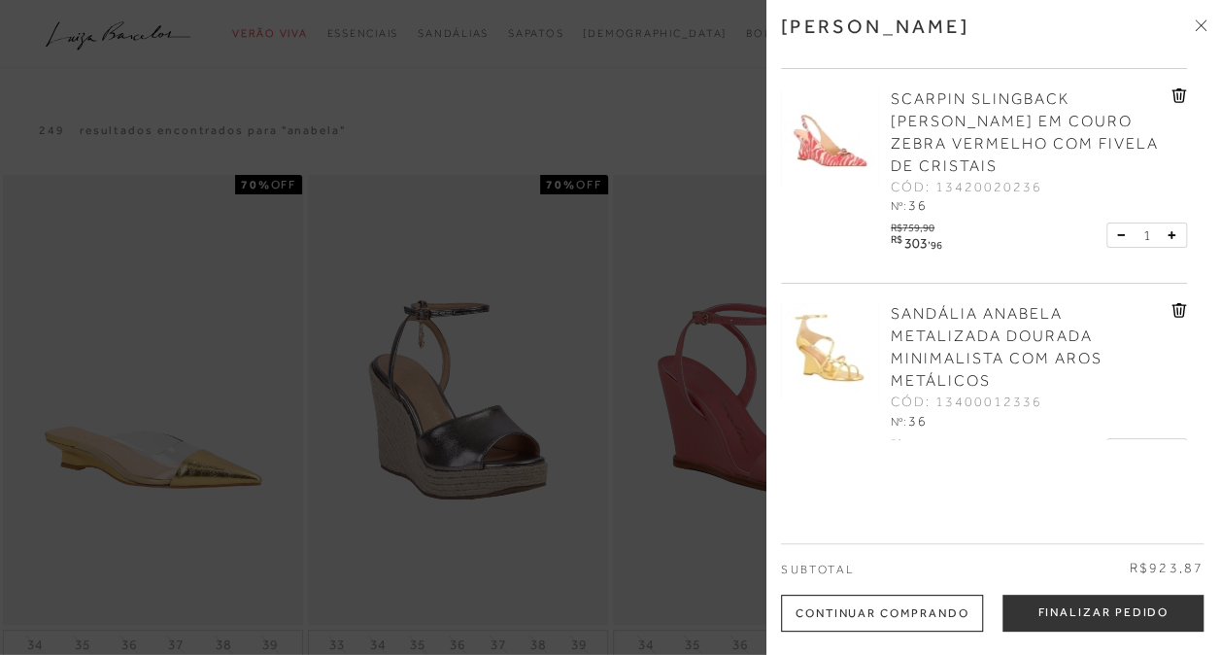
scroll to position [190, 0]
click at [1179, 99] on icon at bounding box center [1180, 97] width 2 height 8
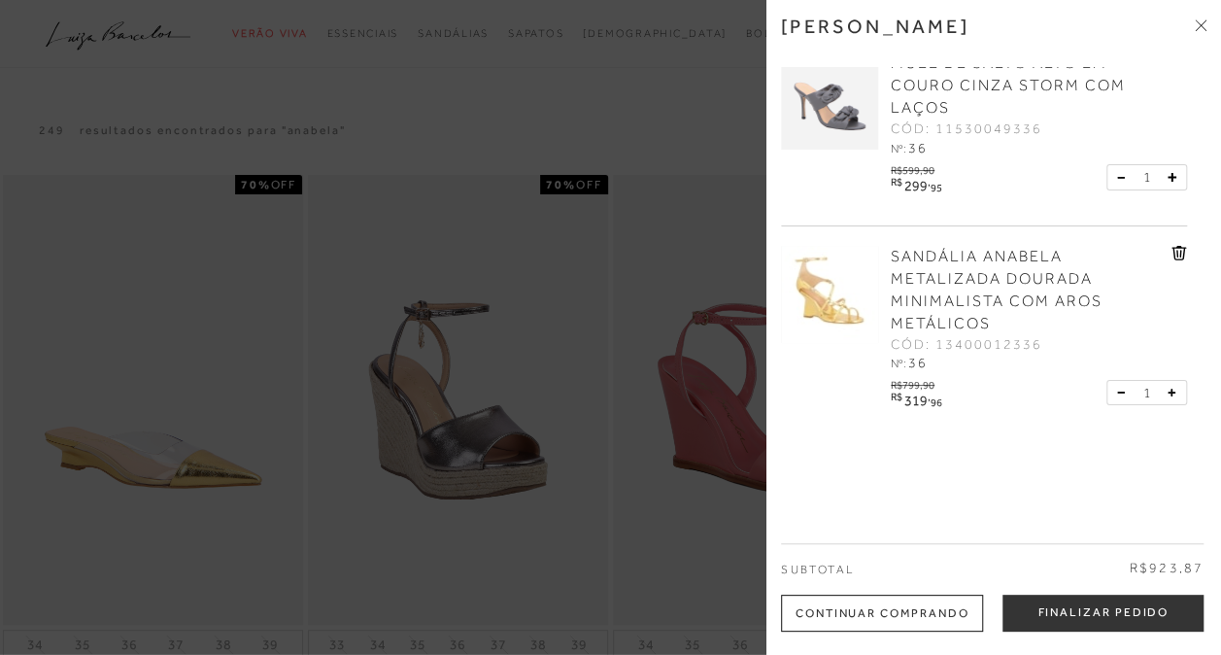
scroll to position [39, 0]
click at [859, 104] on img at bounding box center [829, 100] width 97 height 97
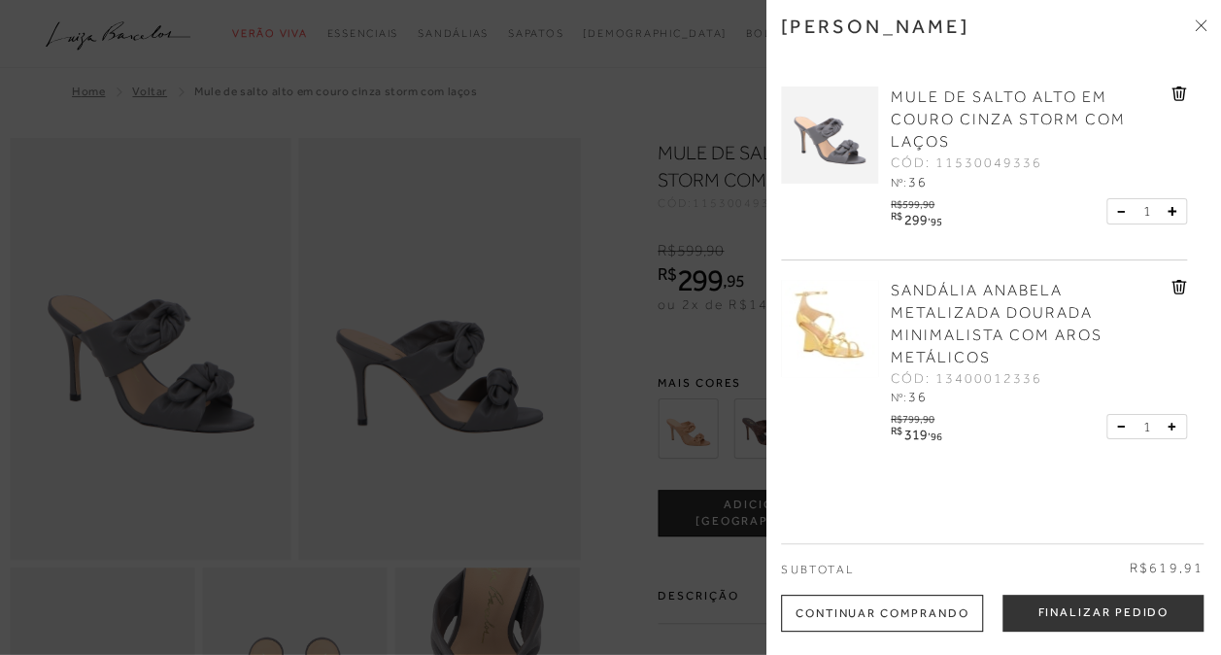
click at [507, 186] on div at bounding box center [610, 327] width 1221 height 655
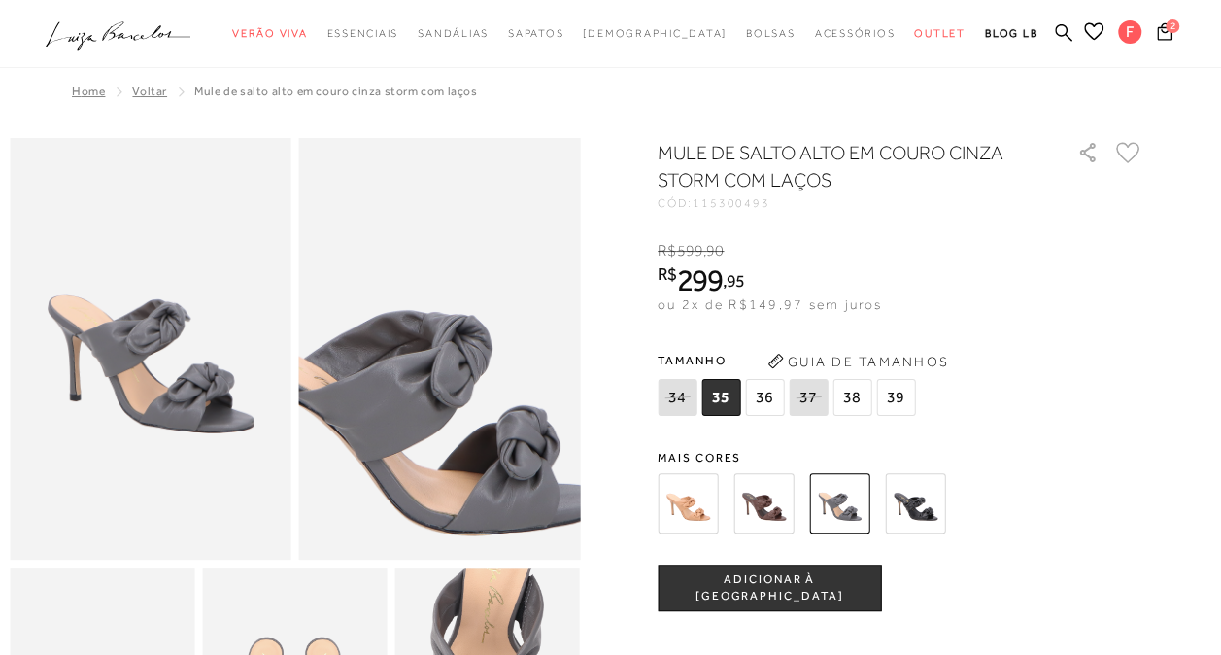
click at [481, 335] on img at bounding box center [402, 368] width 562 height 844
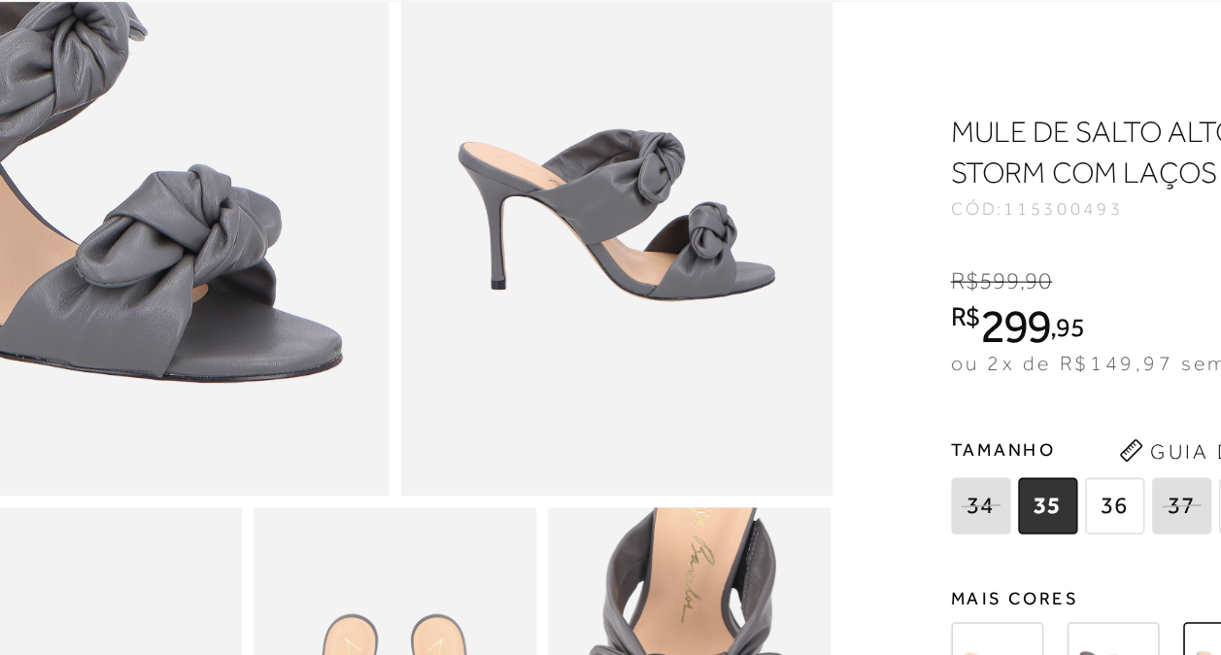
scroll to position [169, 0]
